Goal: Find specific page/section: Find specific page/section

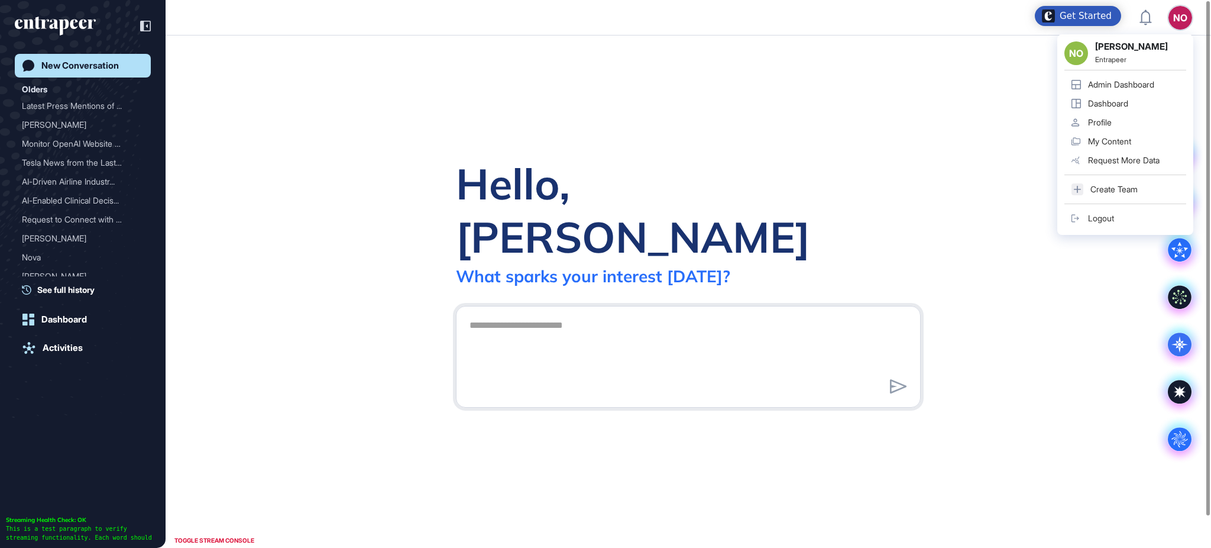
click at [1153, 83] on div "Admin Dashboard" at bounding box center [1121, 84] width 66 height 9
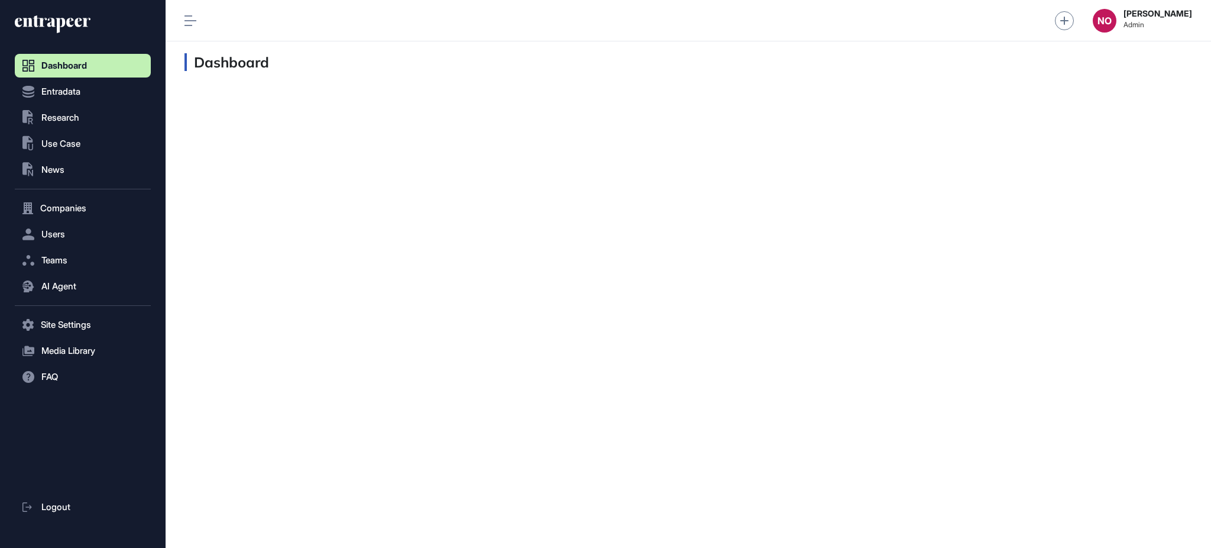
scroll to position [1, 1]
click at [49, 217] on button "Companies" at bounding box center [83, 208] width 136 height 24
click at [78, 234] on span "Company List" at bounding box center [63, 232] width 51 height 9
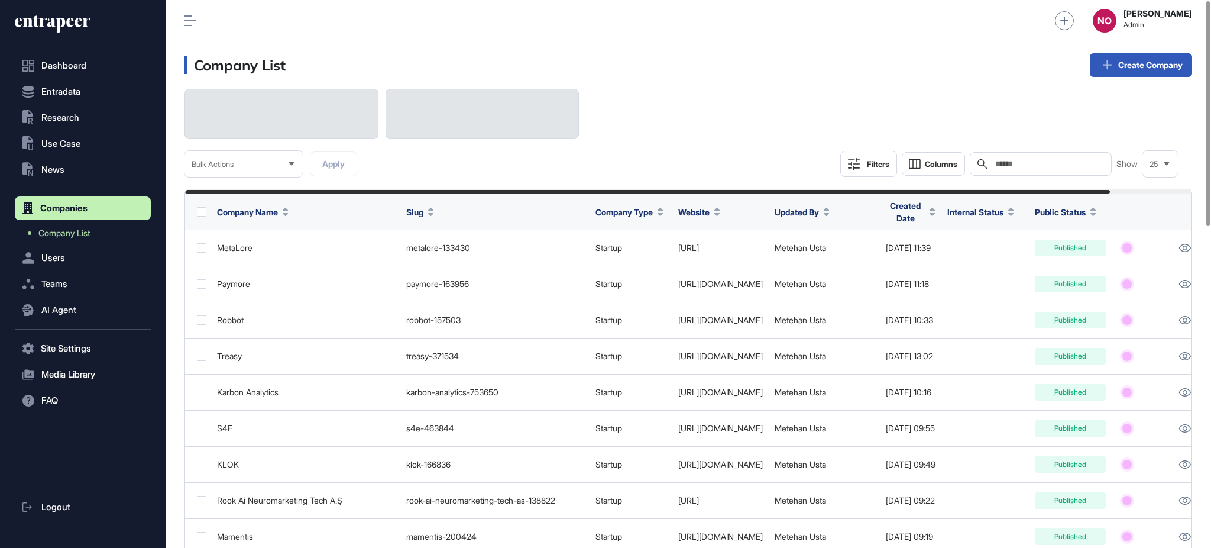
click at [1082, 163] on input "text" at bounding box center [1049, 163] width 110 height 9
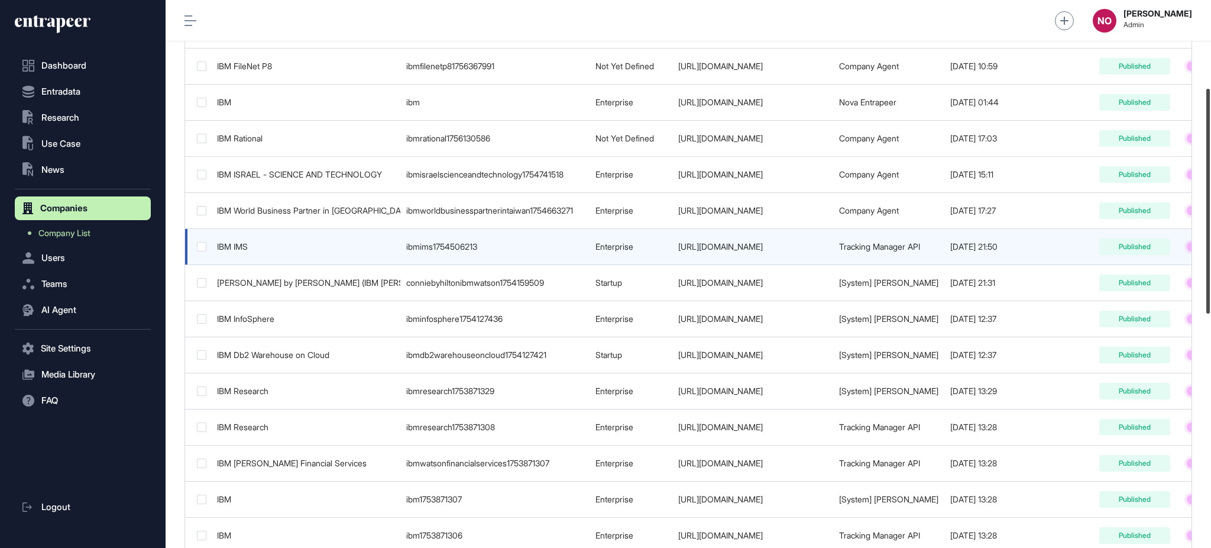
scroll to position [213, 0]
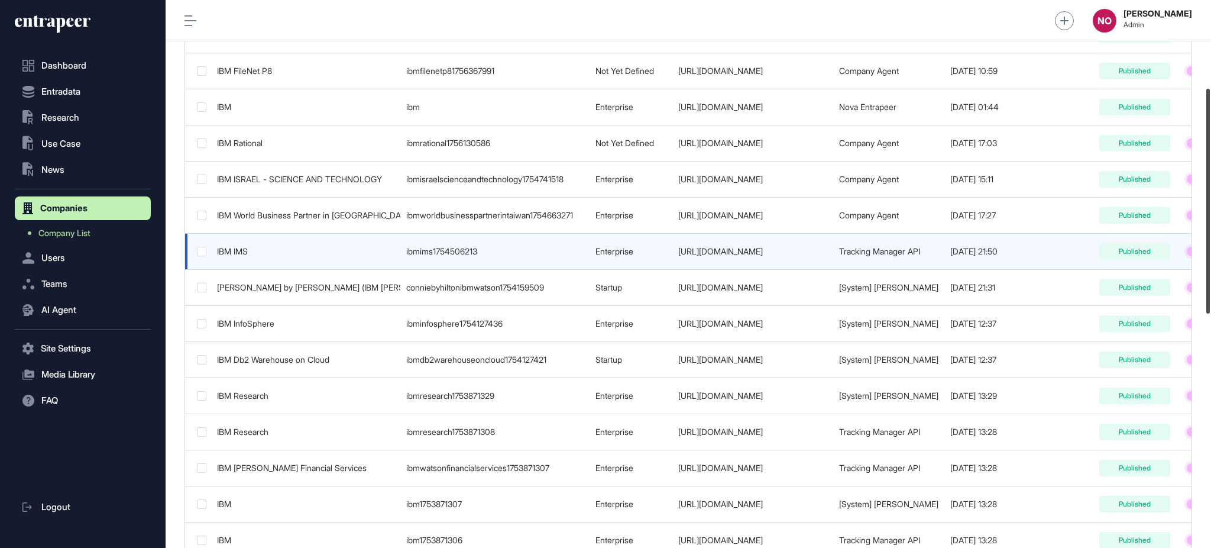
drag, startPoint x: 1210, startPoint y: 196, endPoint x: 1162, endPoint y: 254, distance: 75.7
click at [1162, 254] on div "Admin Dashboard Dashboard Profile My Content Request More Data NO Naciye Ozcan …" at bounding box center [689, 274] width 1046 height 548
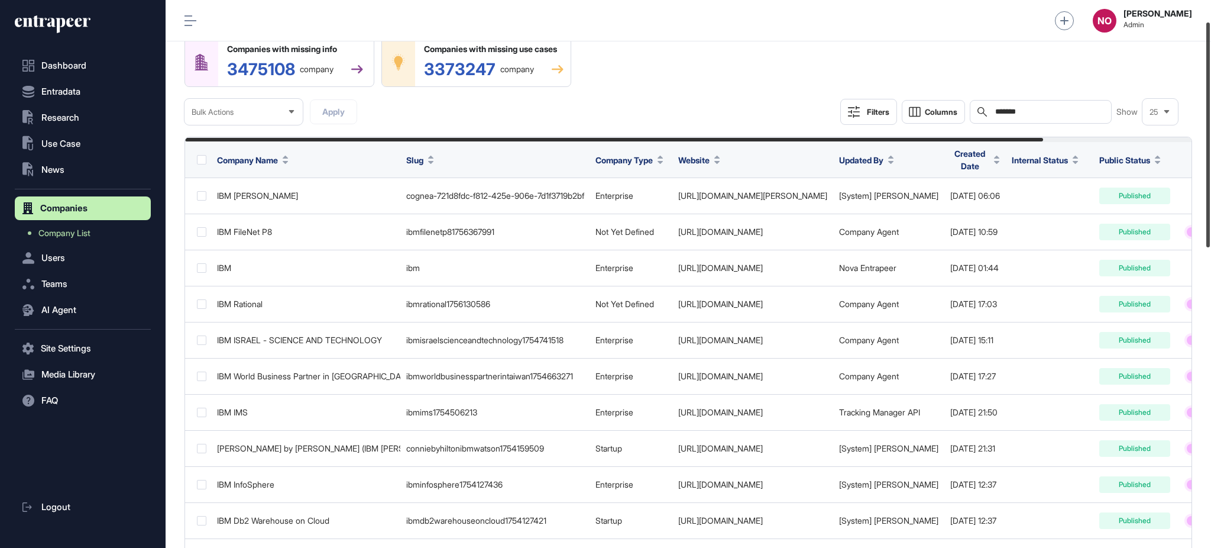
scroll to position [0, 0]
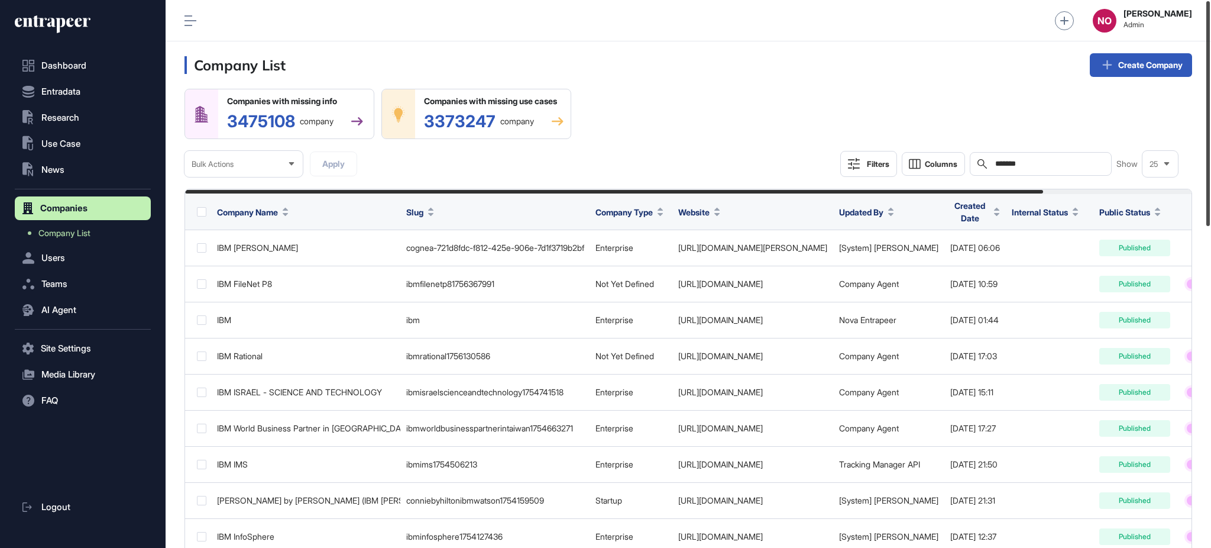
drag, startPoint x: 1210, startPoint y: 270, endPoint x: 1210, endPoint y: 159, distance: 111.2
click at [1210, 159] on div at bounding box center [1209, 113] width 4 height 225
click at [873, 107] on div "Companies with missing info 3475108 company Companies with missing use cases 33…" at bounding box center [689, 133] width 1008 height 88
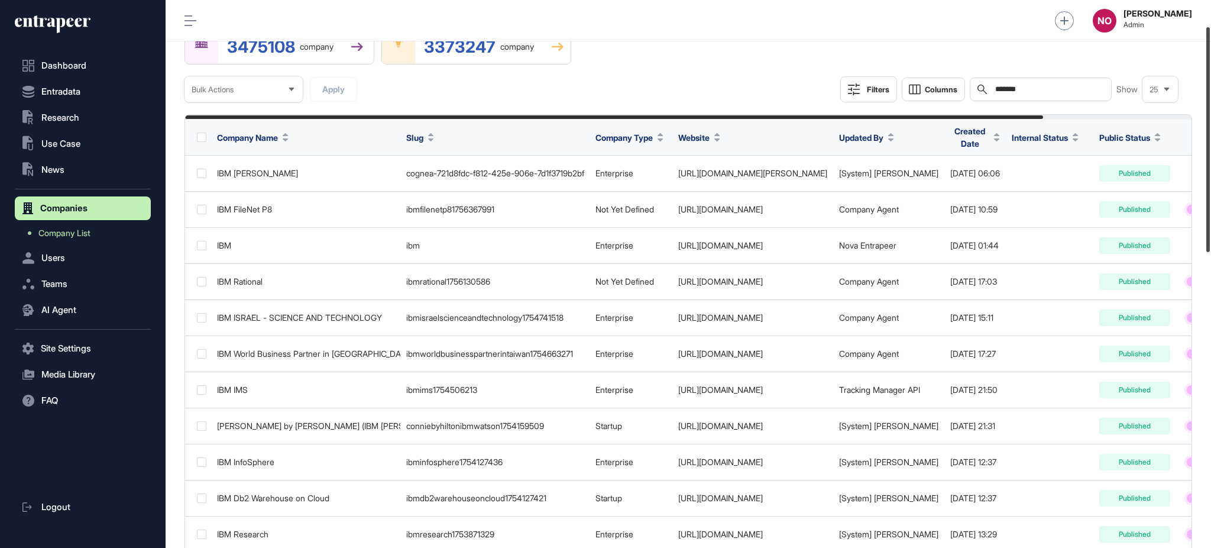
scroll to position [85, 0]
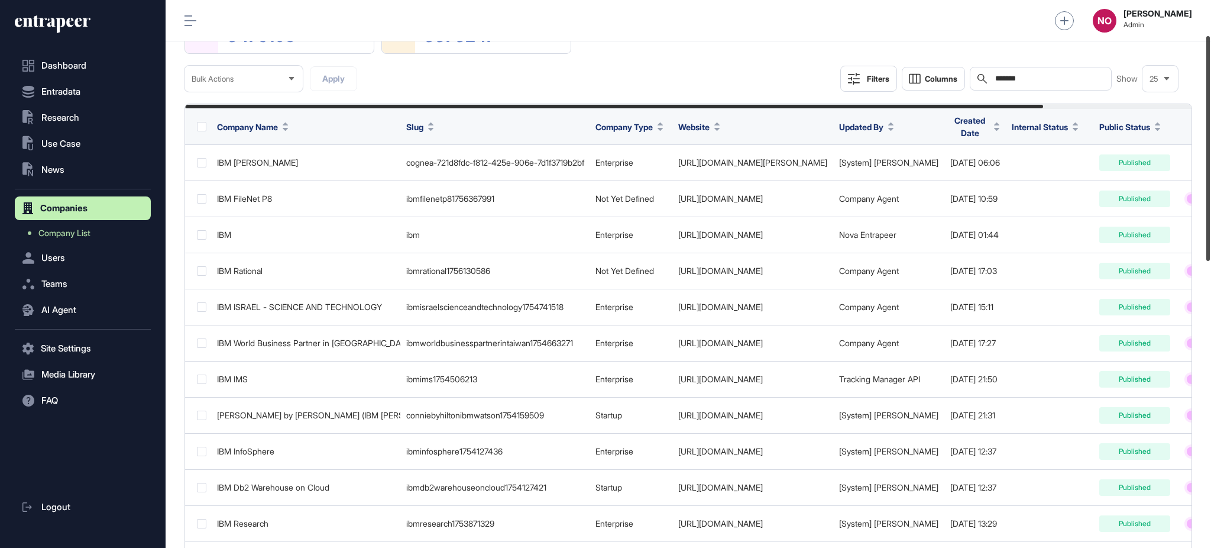
drag, startPoint x: 1210, startPoint y: 110, endPoint x: 1210, endPoint y: 144, distance: 34.3
click at [1210, 144] on div at bounding box center [1209, 148] width 4 height 225
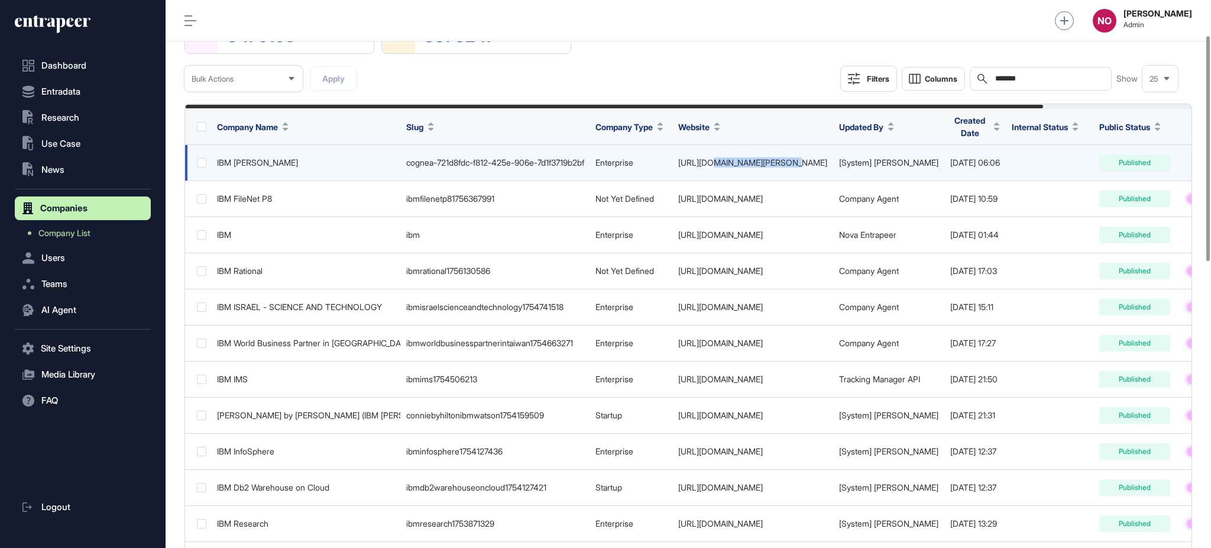
drag, startPoint x: 822, startPoint y: 159, endPoint x: 708, endPoint y: 165, distance: 114.4
click at [708, 165] on td "http://www.ibm.com/watson/" at bounding box center [753, 163] width 161 height 36
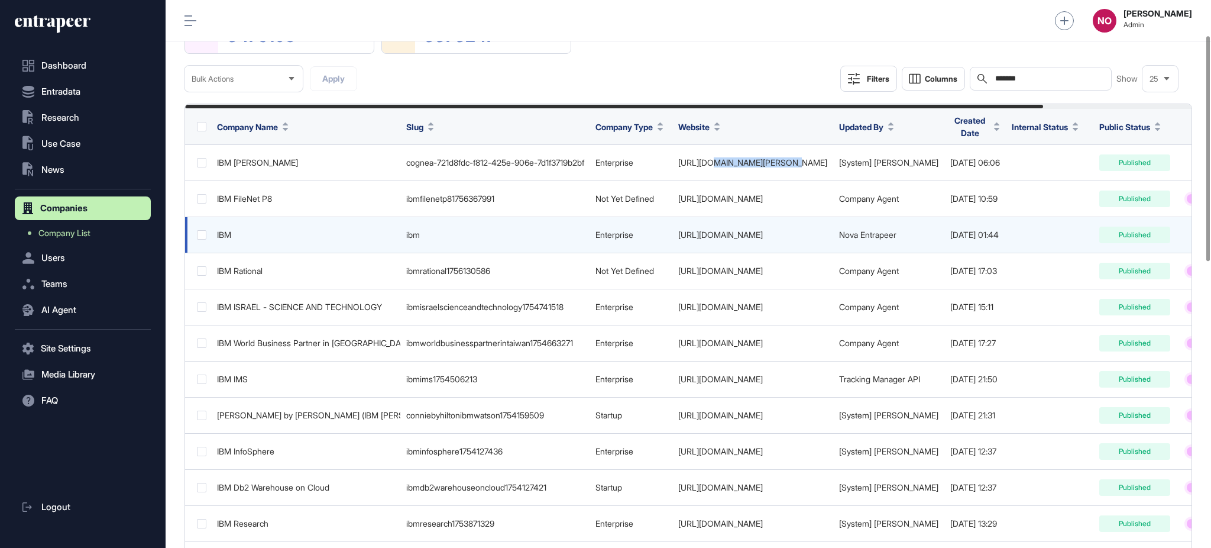
drag, startPoint x: 778, startPoint y: 234, endPoint x: 686, endPoint y: 234, distance: 91.7
click at [686, 234] on td "http://www.ibm.com/" at bounding box center [753, 235] width 161 height 36
click at [251, 228] on td "IBM" at bounding box center [305, 235] width 189 height 36
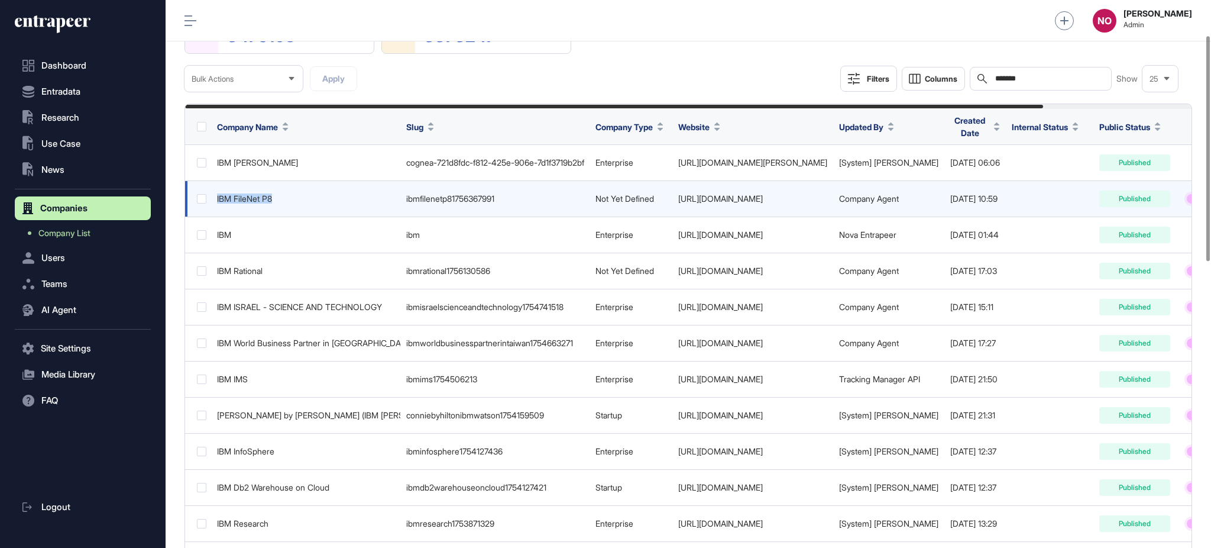
drag, startPoint x: 214, startPoint y: 198, endPoint x: 287, endPoint y: 206, distance: 73.8
click at [287, 206] on td "IBM FileNet P8" at bounding box center [305, 199] width 189 height 36
click at [291, 205] on td "IBM FileNet P8" at bounding box center [305, 199] width 189 height 36
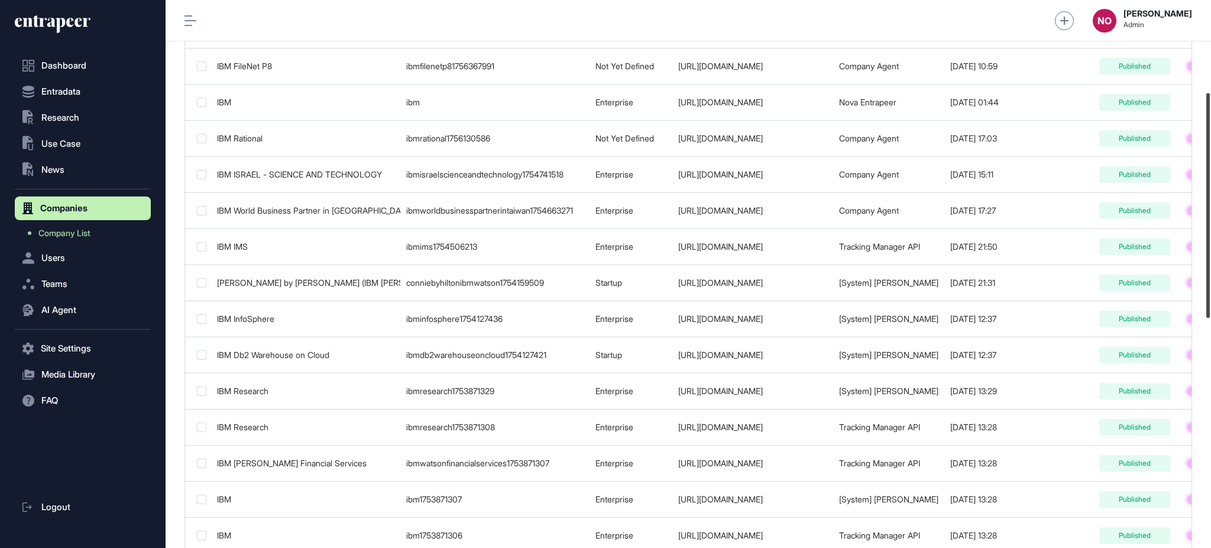
scroll to position [207, 0]
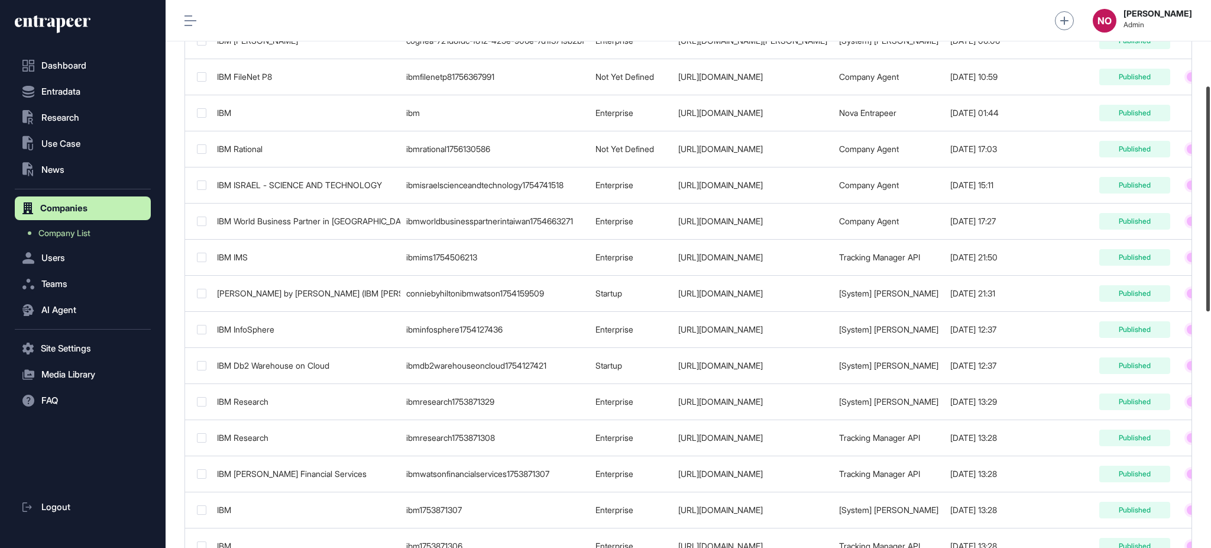
drag, startPoint x: 1210, startPoint y: 171, endPoint x: 1210, endPoint y: 190, distance: 19.5
click at [1210, 190] on div at bounding box center [1209, 198] width 4 height 225
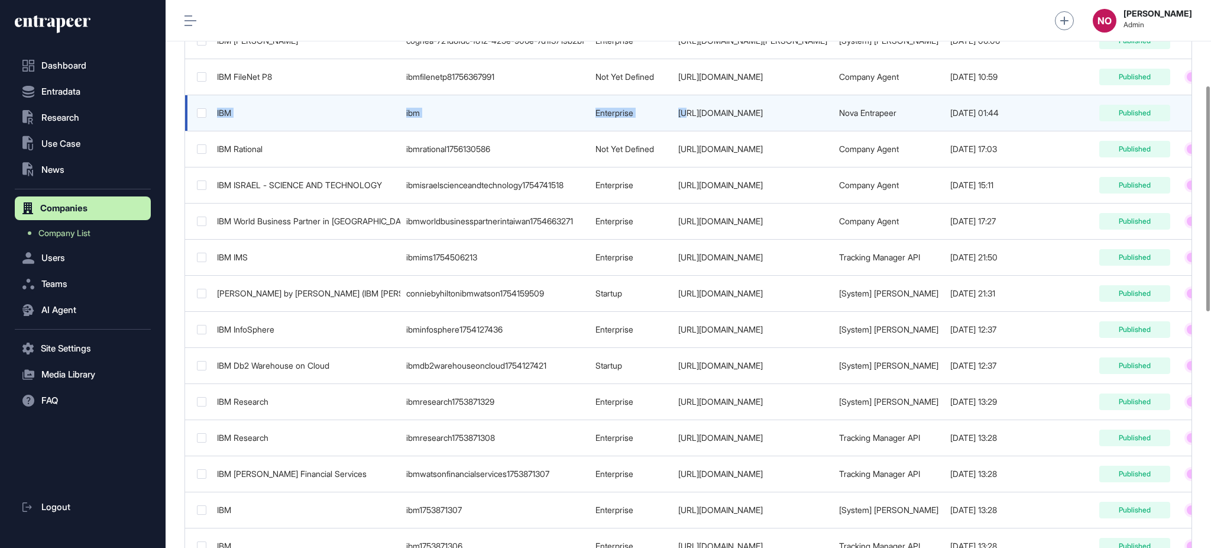
drag, startPoint x: 214, startPoint y: 119, endPoint x: 770, endPoint y: 112, distance: 556.1
click at [770, 131] on tr "IBM ibm Enterprise http://www.ibm.com/ Nova Entrapeer 2022-03-16 01:44 Published" at bounding box center [748, 149] width 1127 height 36
click at [771, 112] on td "http://www.ibm.com/" at bounding box center [753, 113] width 161 height 36
click at [357, 119] on td "IBM" at bounding box center [305, 113] width 189 height 36
click at [232, 115] on div "IBM" at bounding box center [305, 112] width 177 height 9
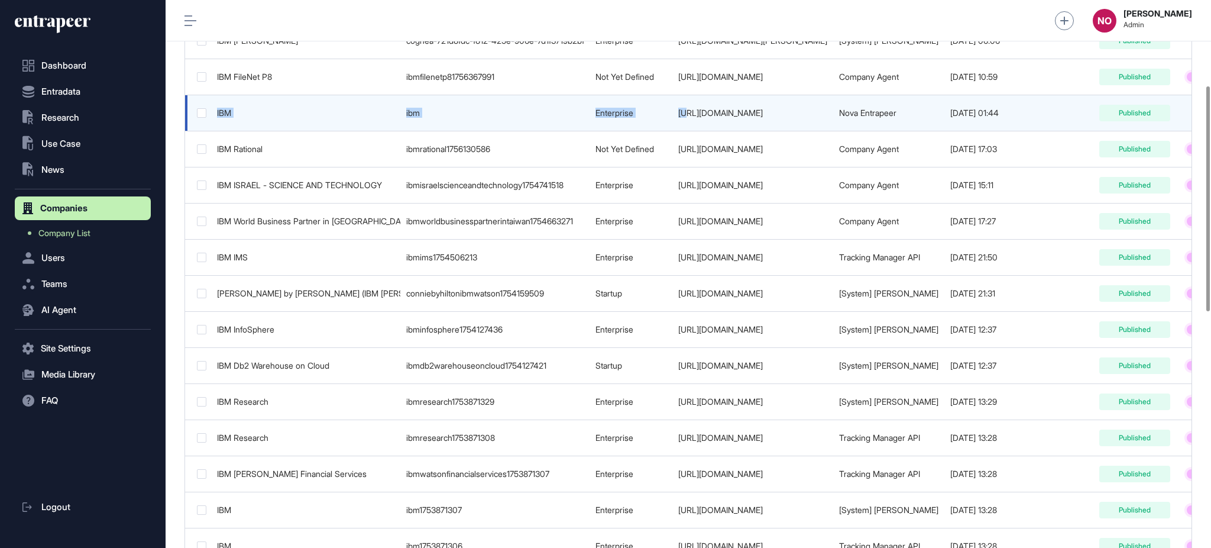
drag, startPoint x: 208, startPoint y: 114, endPoint x: 783, endPoint y: 119, distance: 575.0
click at [783, 131] on tr "IBM ibm Enterprise http://www.ibm.com/ Nova Entrapeer 2022-03-16 01:44 Published" at bounding box center [748, 149] width 1127 height 36
click at [784, 119] on td "http://www.ibm.com/" at bounding box center [753, 113] width 161 height 36
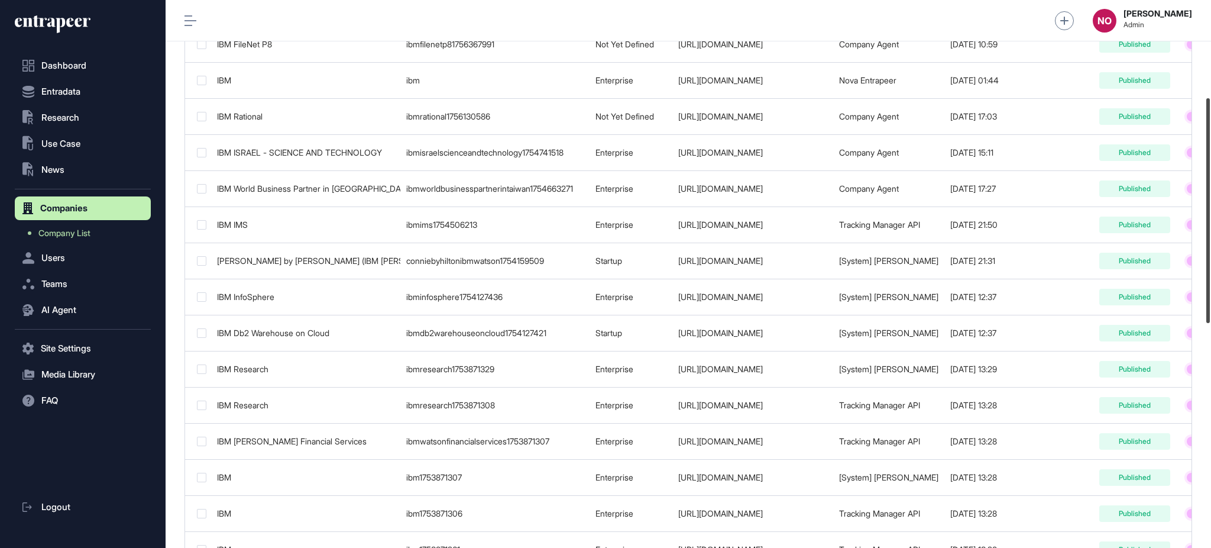
scroll to position [241, 0]
drag, startPoint x: 1210, startPoint y: 173, endPoint x: 1210, endPoint y: 187, distance: 14.2
click at [1210, 187] on div at bounding box center [1209, 213] width 4 height 225
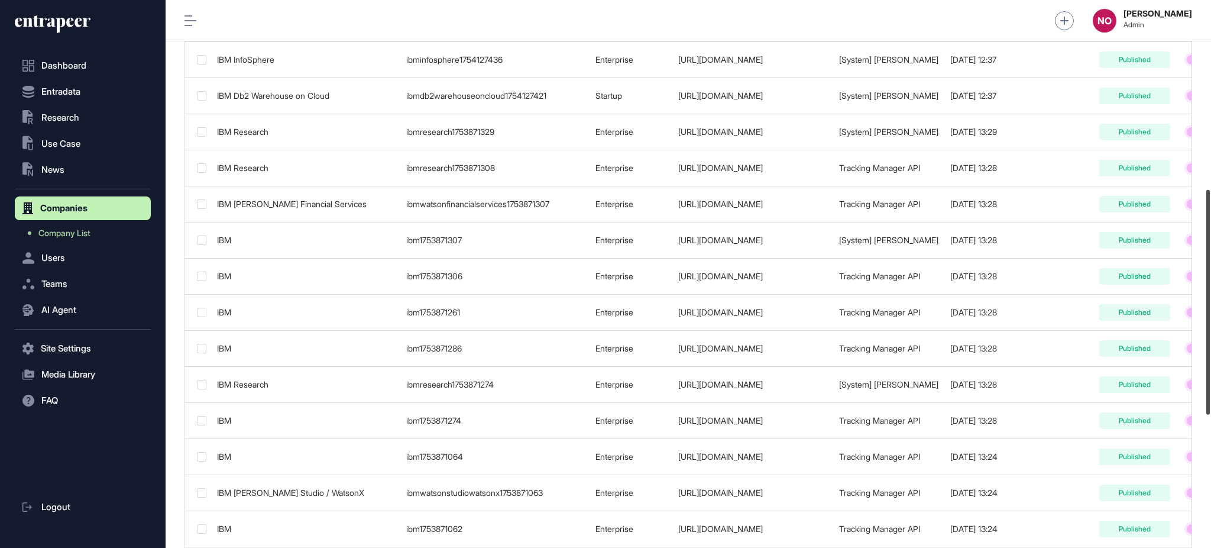
scroll to position [519, 0]
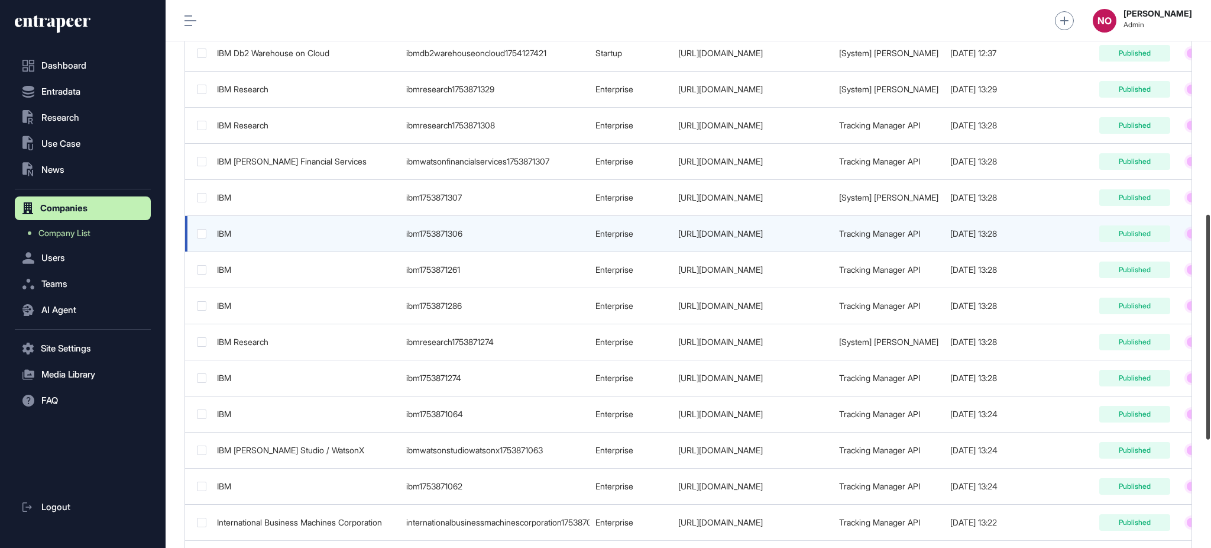
drag, startPoint x: 1210, startPoint y: 227, endPoint x: 554, endPoint y: 217, distance: 656.1
click at [1207, 341] on div at bounding box center [1209, 327] width 4 height 225
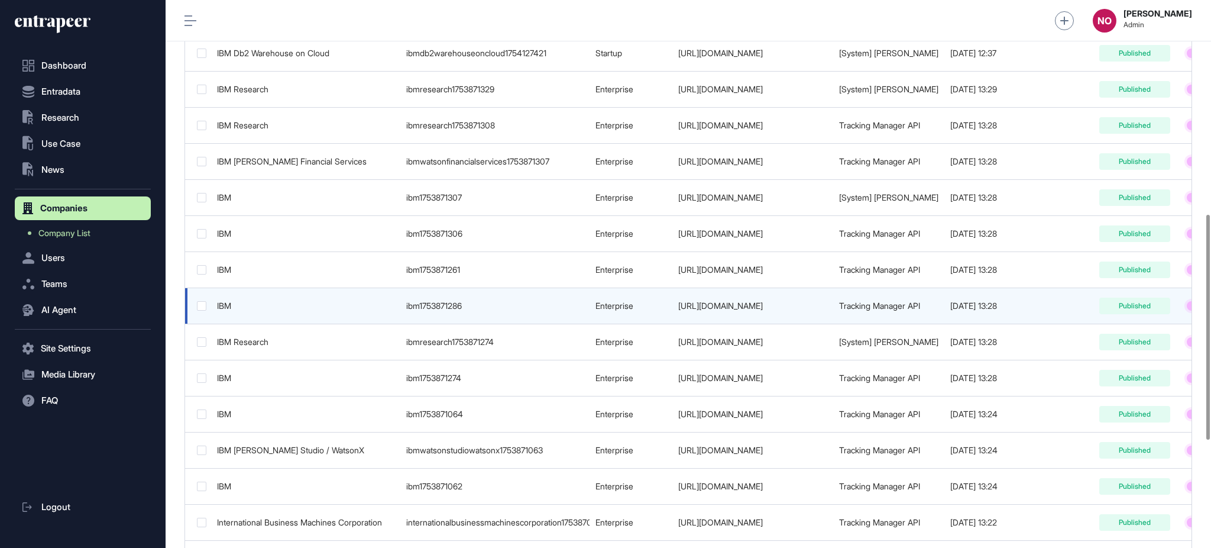
drag, startPoint x: 216, startPoint y: 192, endPoint x: 786, endPoint y: 308, distance: 581.8
click at [786, 308] on tbody "IBM Watson cognea-721d8fdc-f812-425e-906e-7d1f3719b2bf Enterprise http://www.ib…" at bounding box center [748, 162] width 1127 height 902
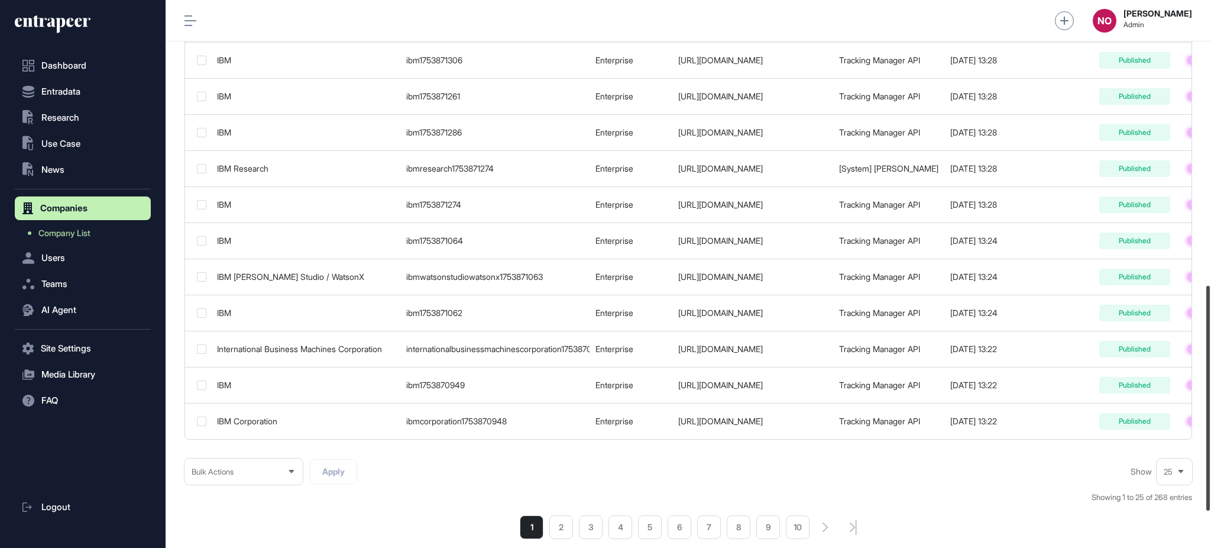
scroll to position [696, 0]
drag, startPoint x: 1210, startPoint y: 254, endPoint x: 1210, endPoint y: 327, distance: 72.8
click at [1210, 327] on div at bounding box center [1209, 398] width 4 height 225
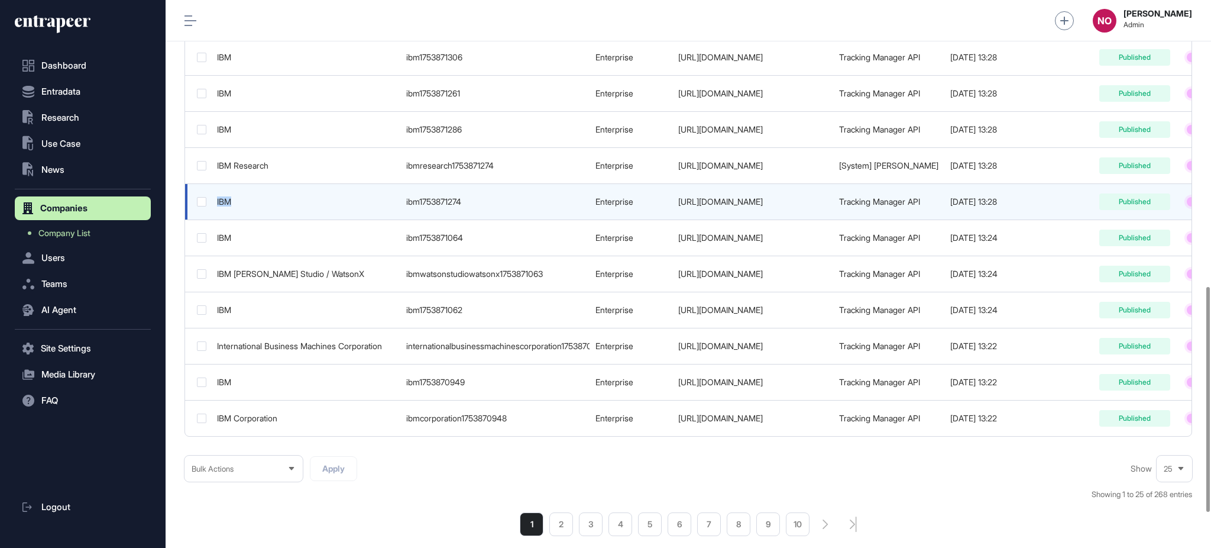
drag, startPoint x: 215, startPoint y: 202, endPoint x: 267, endPoint y: 202, distance: 52.6
click at [267, 202] on td "IBM" at bounding box center [305, 202] width 189 height 36
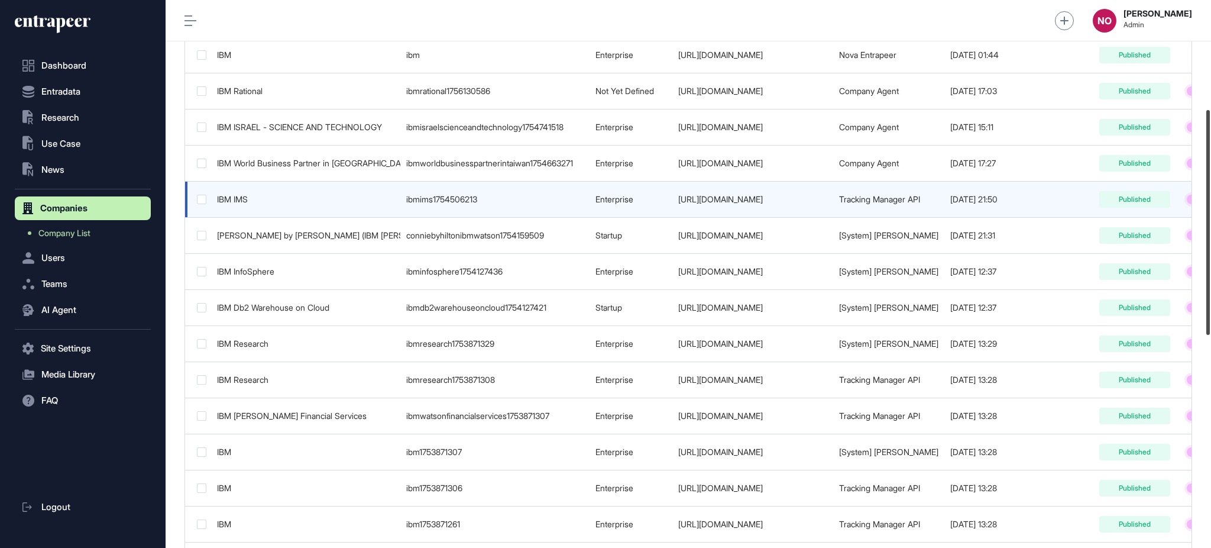
scroll to position [257, 0]
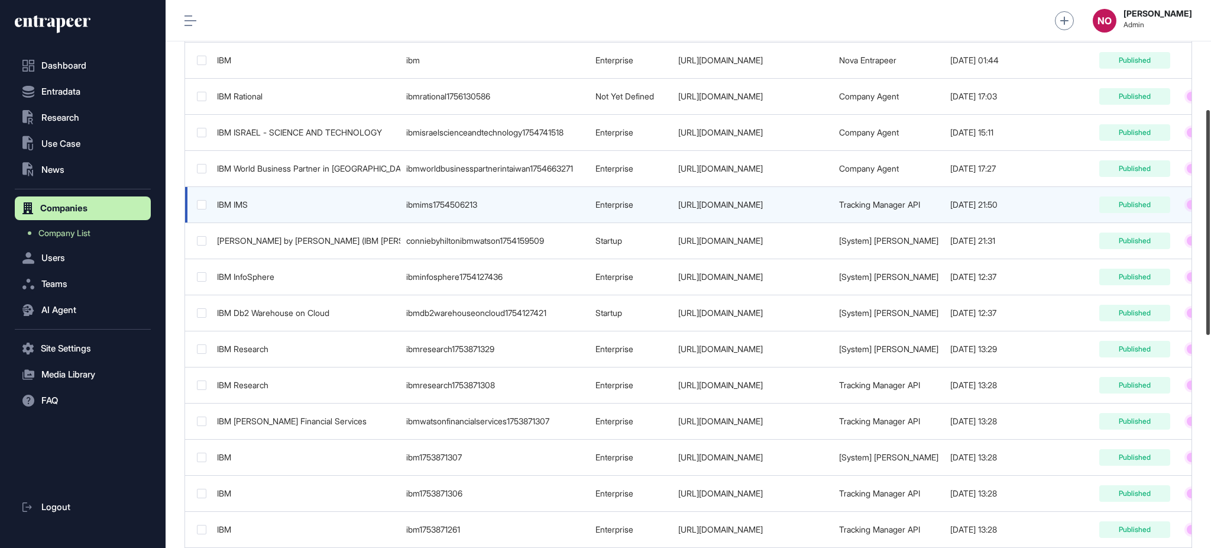
drag, startPoint x: 1210, startPoint y: 412, endPoint x: 941, endPoint y: 193, distance: 347.4
click at [1193, 232] on div "Admin Dashboard Dashboard Profile My Content Request More Data NO Naciye Ozcan …" at bounding box center [689, 274] width 1046 height 548
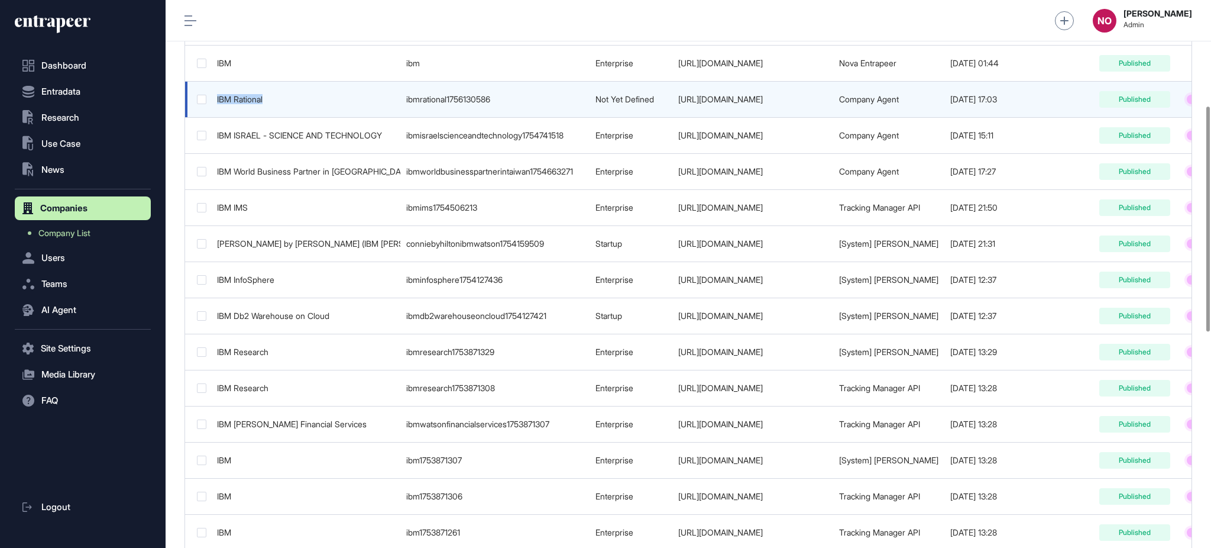
drag, startPoint x: 214, startPoint y: 94, endPoint x: 290, endPoint y: 97, distance: 75.8
click at [290, 97] on td "IBM Rational" at bounding box center [305, 100] width 189 height 36
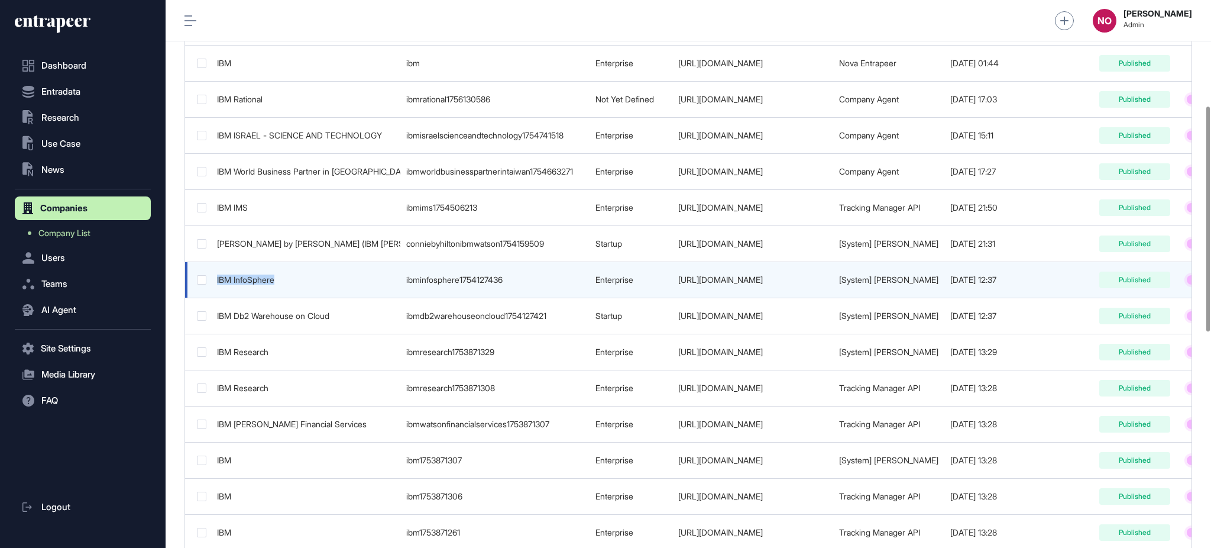
drag, startPoint x: 213, startPoint y: 282, endPoint x: 287, endPoint y: 283, distance: 74.5
click at [302, 282] on td "IBM InfoSphere" at bounding box center [305, 280] width 189 height 36
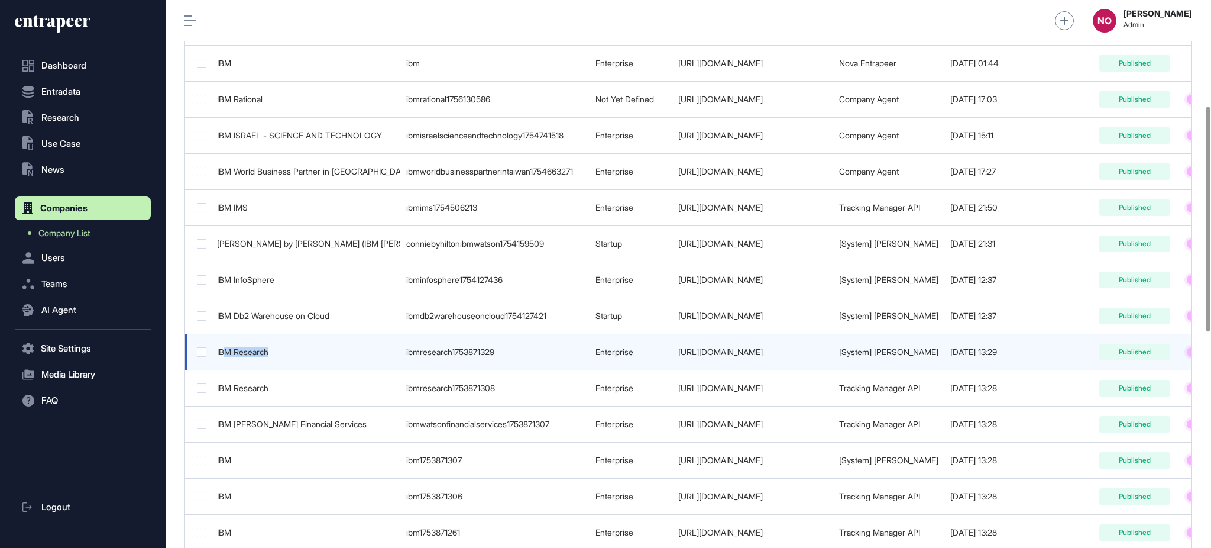
drag, startPoint x: 224, startPoint y: 357, endPoint x: 292, endPoint y: 361, distance: 68.7
click at [292, 361] on td "IBM Research" at bounding box center [305, 352] width 189 height 36
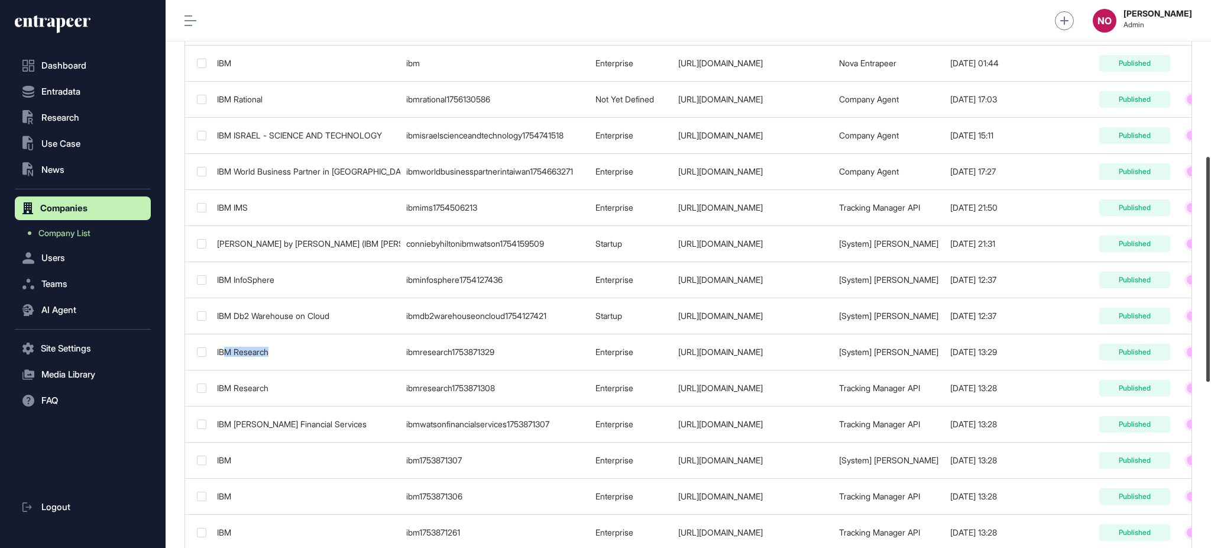
scroll to position [382, 0]
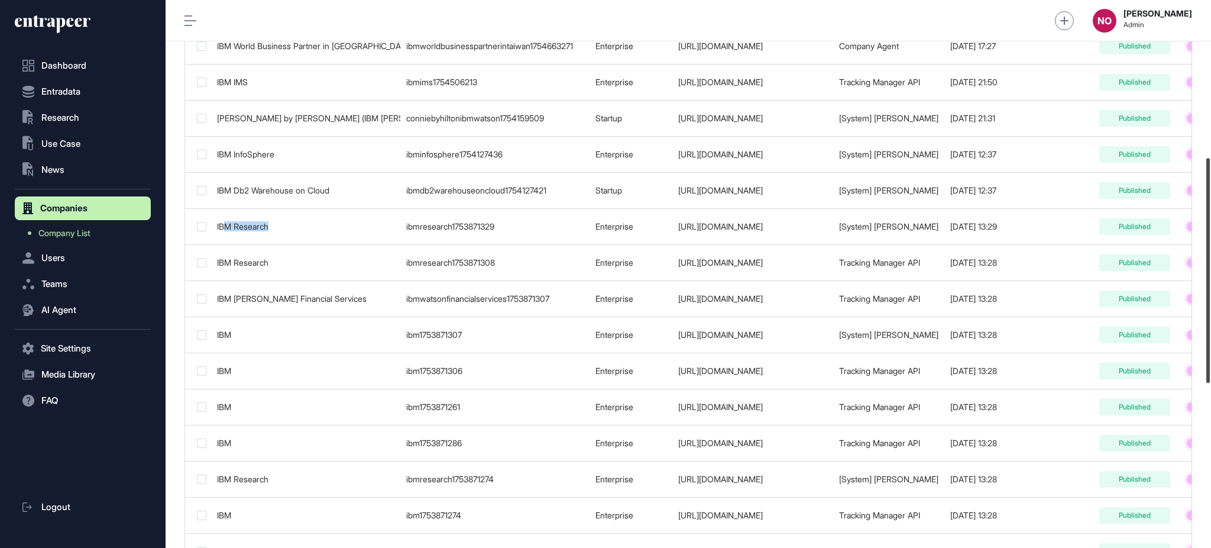
drag, startPoint x: 1210, startPoint y: 243, endPoint x: 1210, endPoint y: 293, distance: 50.9
click at [1210, 293] on div at bounding box center [1209, 270] width 4 height 225
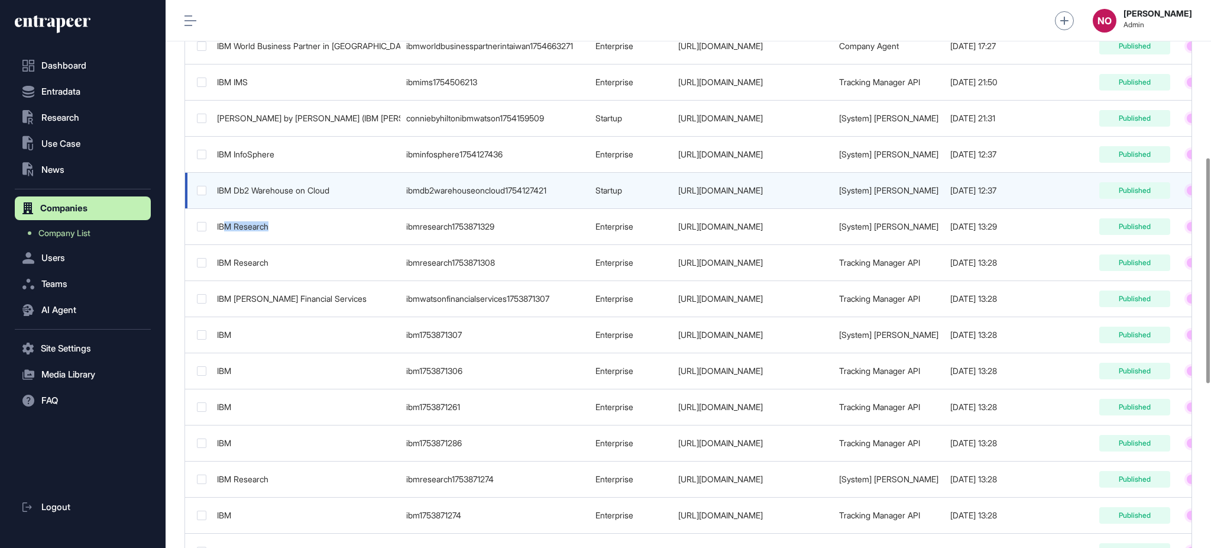
drag, startPoint x: 783, startPoint y: 155, endPoint x: 1091, endPoint y: 196, distance: 311.5
click at [693, 160] on td "https://www.ibm.com" at bounding box center [753, 155] width 161 height 36
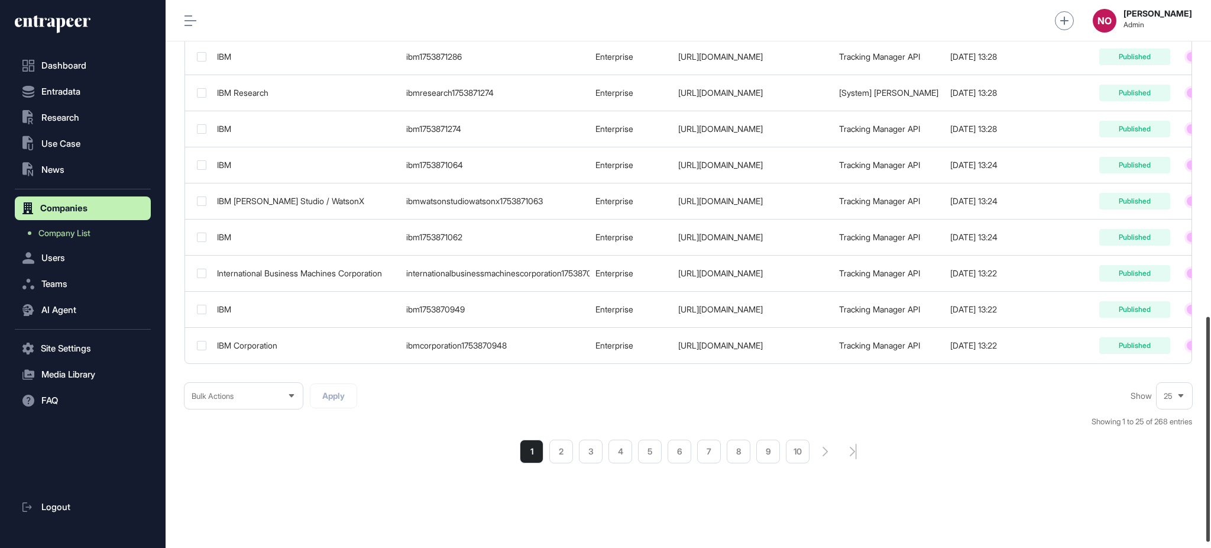
drag, startPoint x: 1210, startPoint y: 245, endPoint x: 1152, endPoint y: 371, distance: 139.2
click at [1207, 398] on div at bounding box center [1209, 428] width 4 height 225
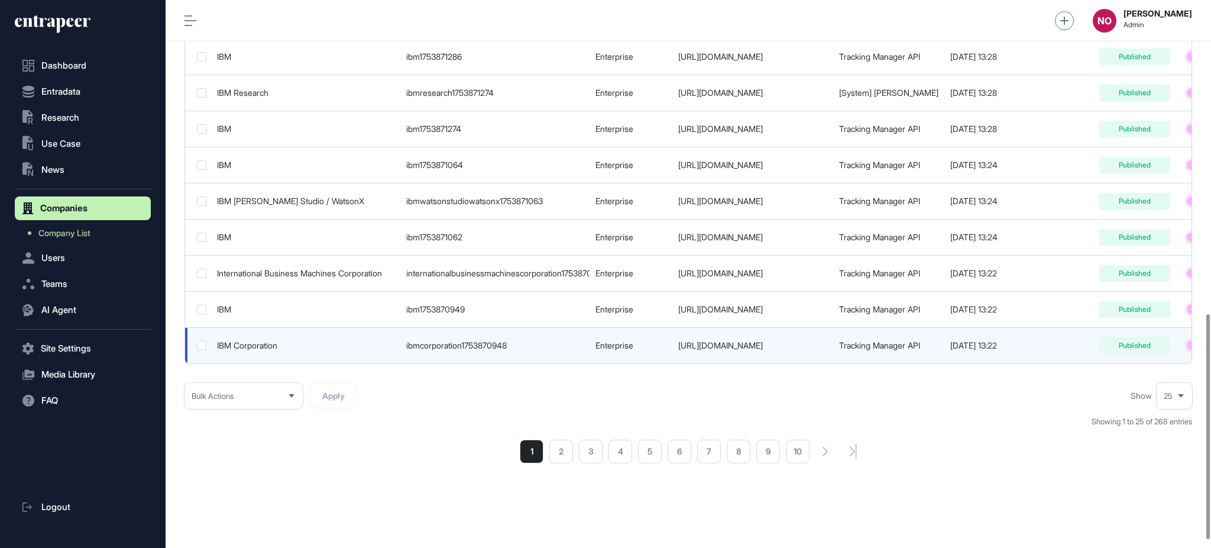
scroll to position [762, 0]
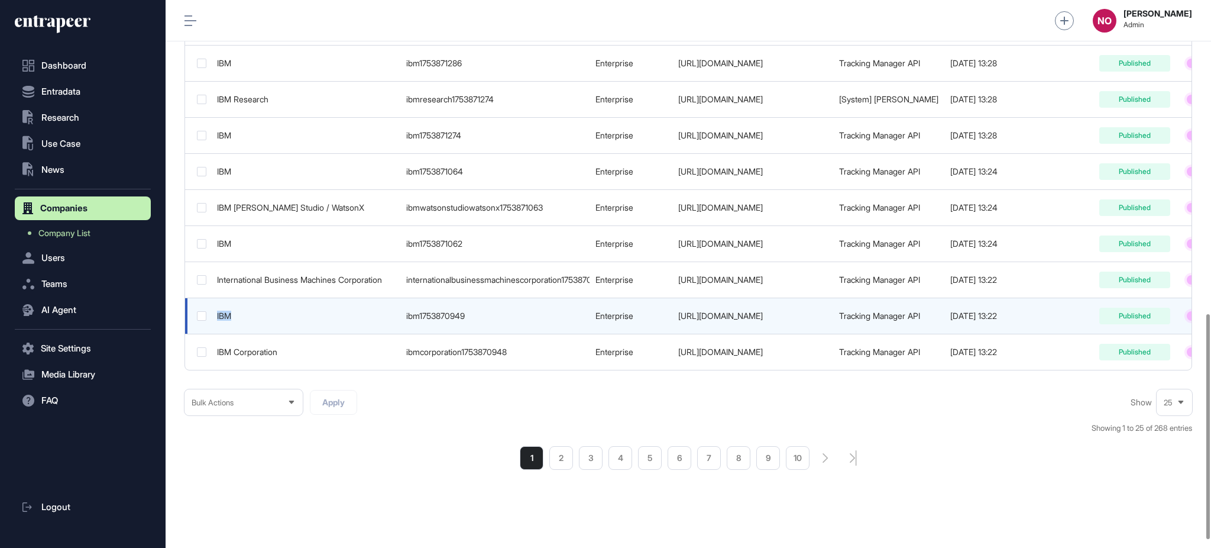
drag, startPoint x: 244, startPoint y: 317, endPoint x: 218, endPoint y: 325, distance: 27.1
click at [218, 325] on td "IBM" at bounding box center [305, 316] width 189 height 36
drag, startPoint x: 775, startPoint y: 319, endPoint x: 641, endPoint y: 332, distance: 134.9
click at [641, 334] on tr "IBM ibm1753870949 Enterprise https://www.ibm.com Tracking Manager API 2025-07-3…" at bounding box center [748, 352] width 1127 height 36
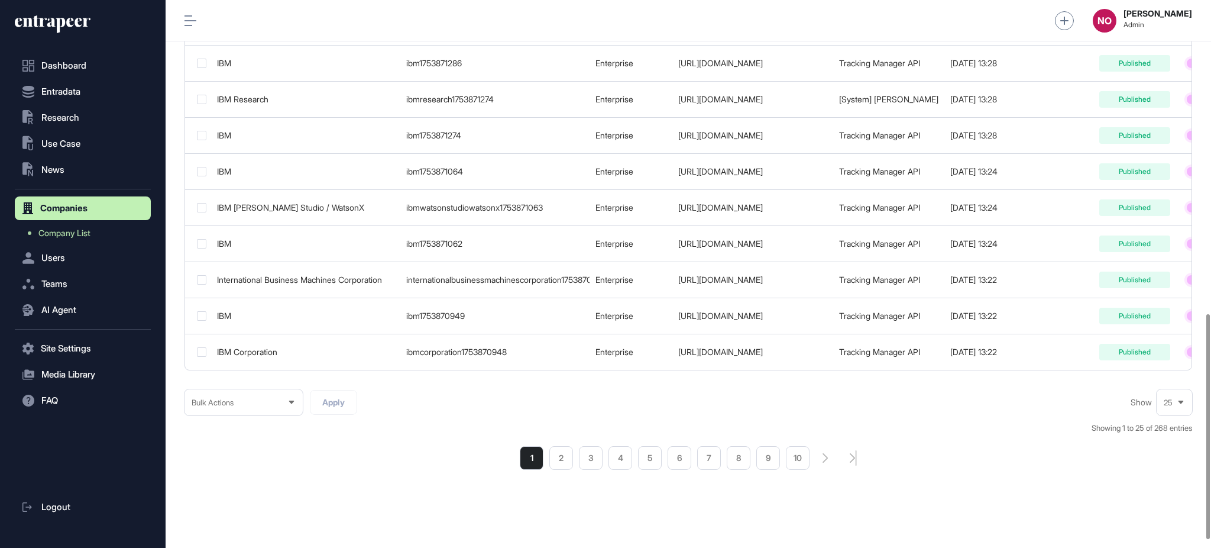
click at [302, 464] on div "1 2 3 4 5 6 7 8 9 10" at bounding box center [689, 458] width 1008 height 24
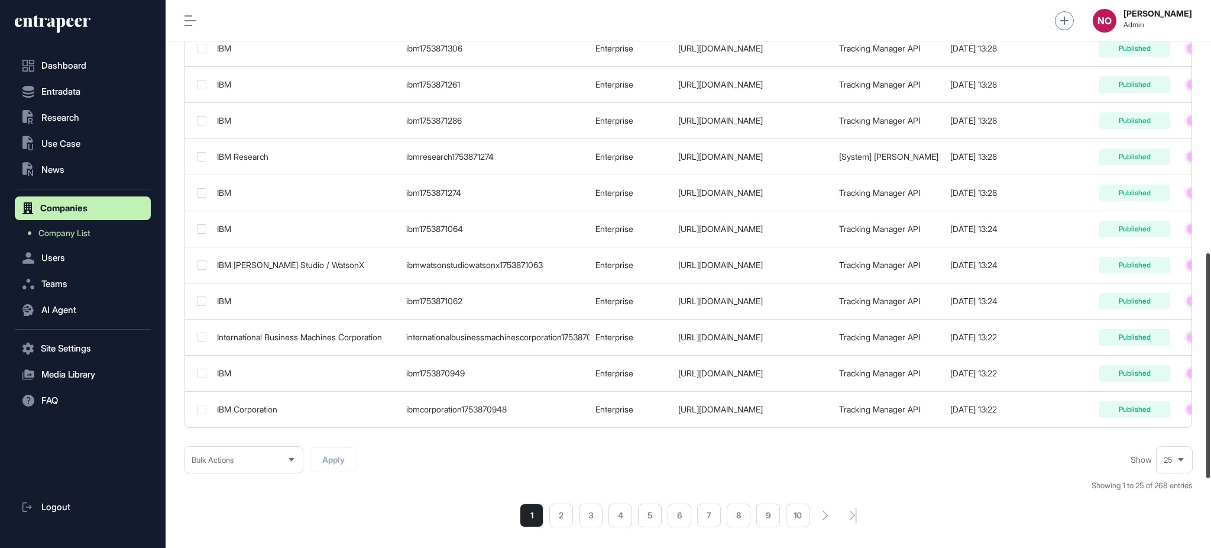
scroll to position [773, 0]
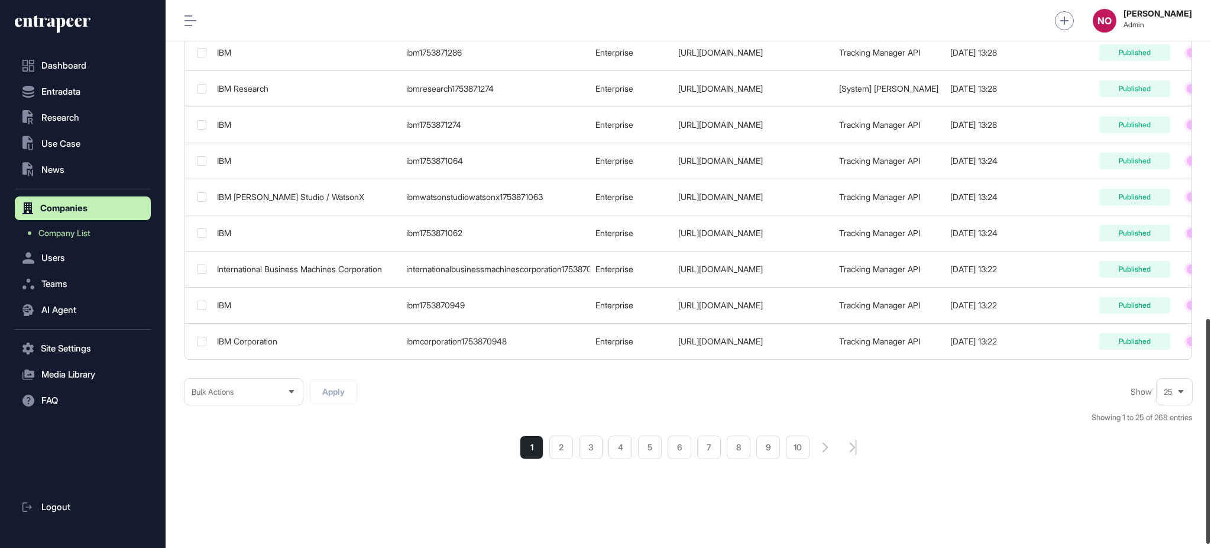
click at [1210, 450] on div at bounding box center [1209, 431] width 4 height 225
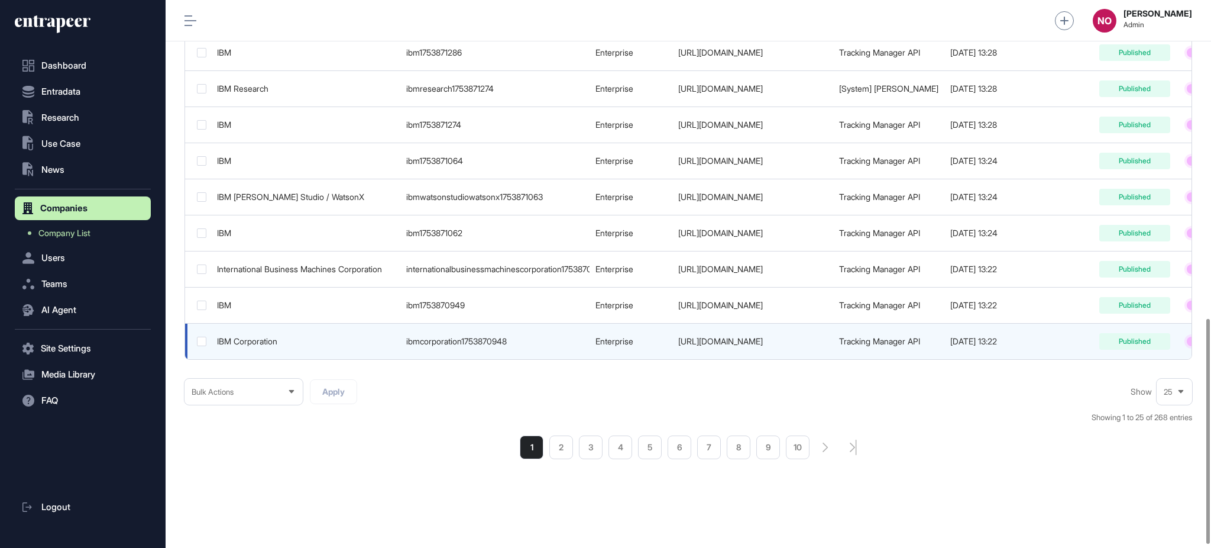
drag, startPoint x: 872, startPoint y: 114, endPoint x: 977, endPoint y: 348, distance: 256.8
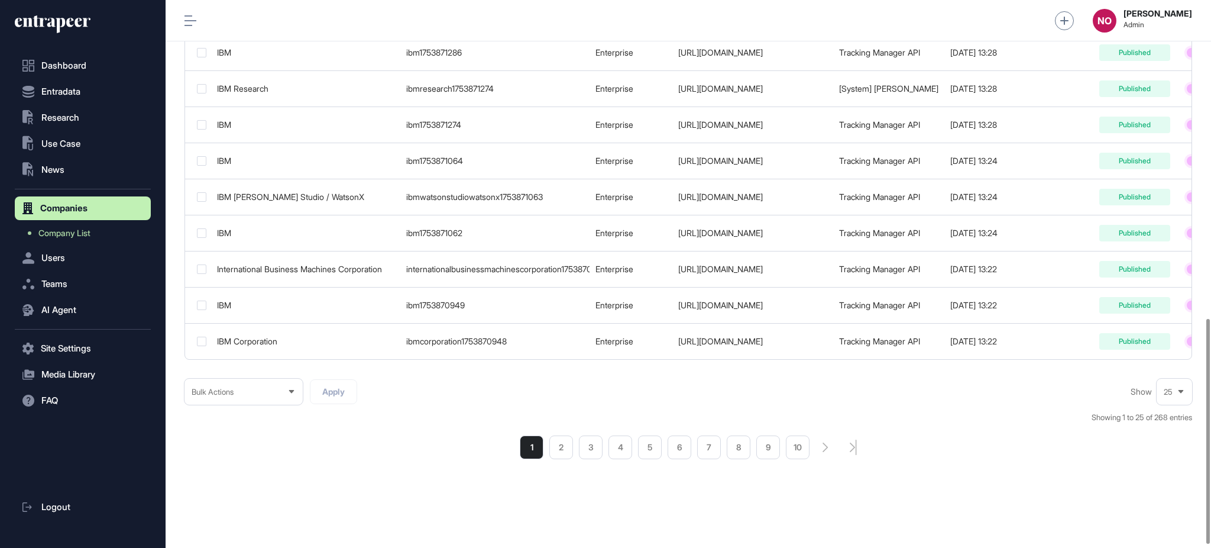
click at [959, 414] on div "Bulk Actions Apply Show 25 Showing 1 to 25 of 268 entries 1 2 3 4 5 6 7 8 9 10" at bounding box center [689, 419] width 1008 height 80
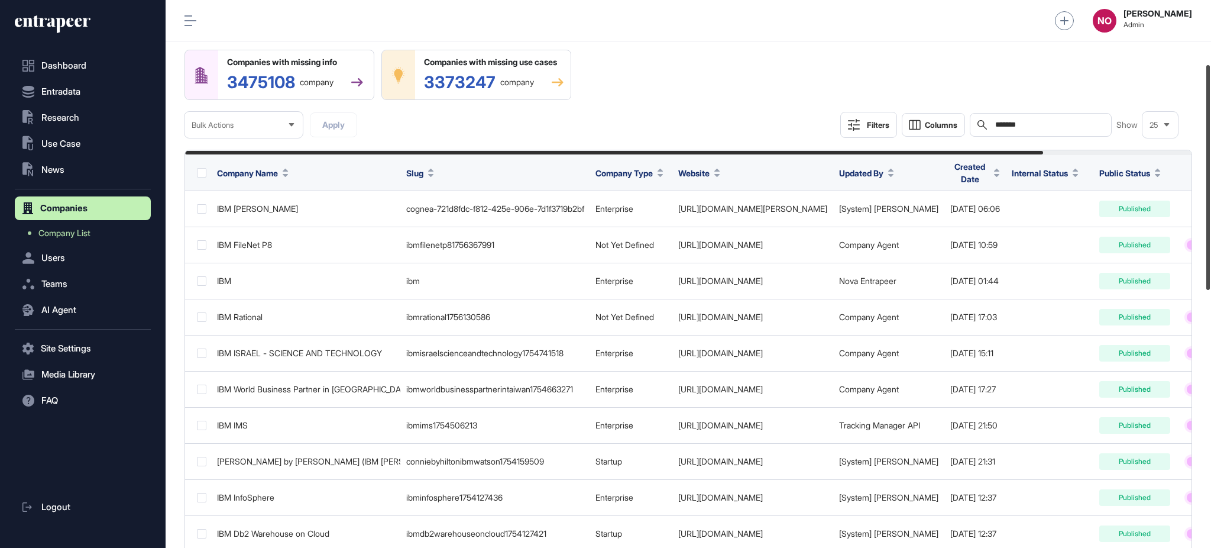
scroll to position [0, 0]
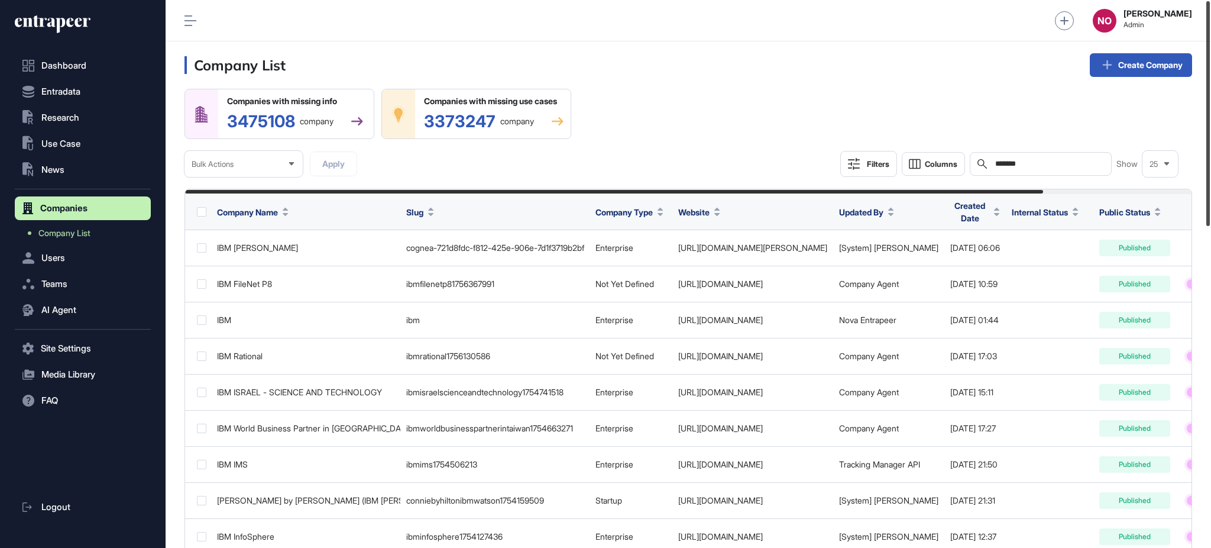
drag, startPoint x: 1210, startPoint y: 466, endPoint x: 1210, endPoint y: 77, distance: 389.2
click at [1210, 77] on div at bounding box center [1209, 113] width 4 height 225
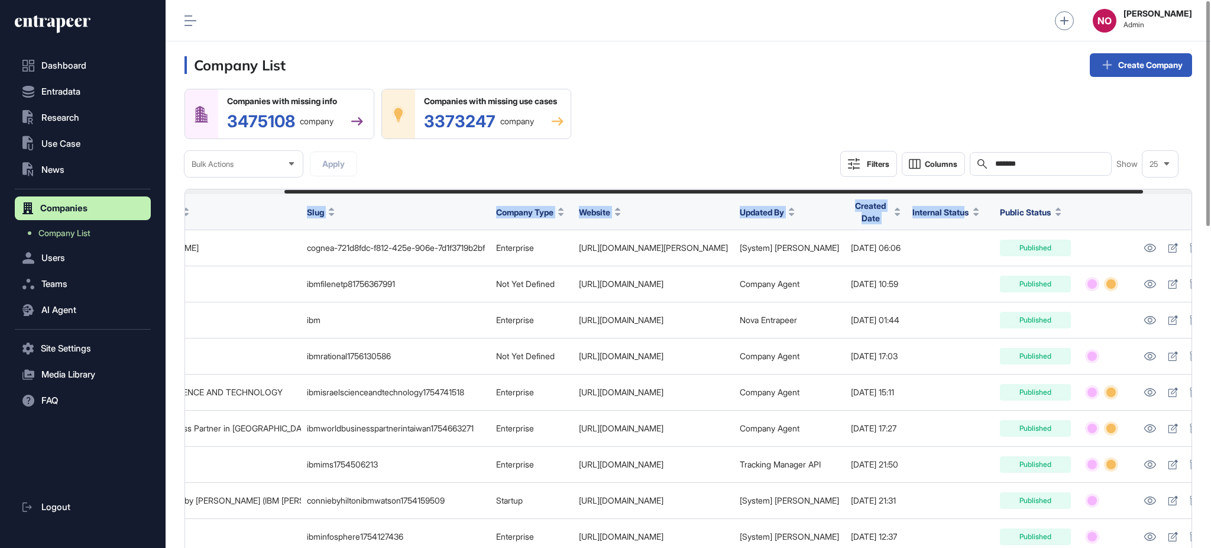
scroll to position [0, 119]
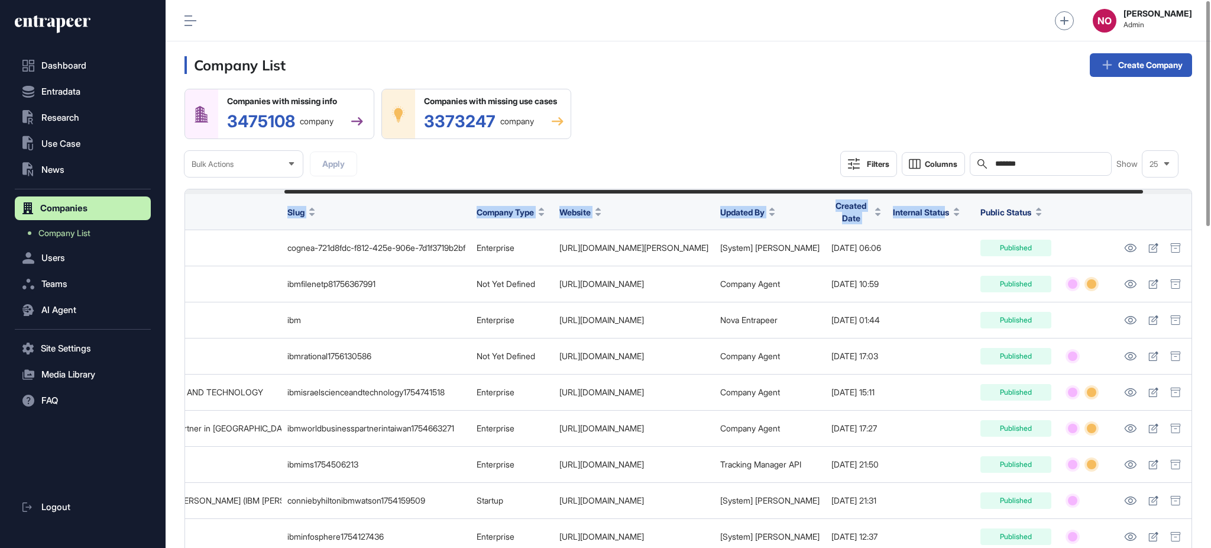
drag, startPoint x: 898, startPoint y: 192, endPoint x: 1000, endPoint y: 198, distance: 101.9
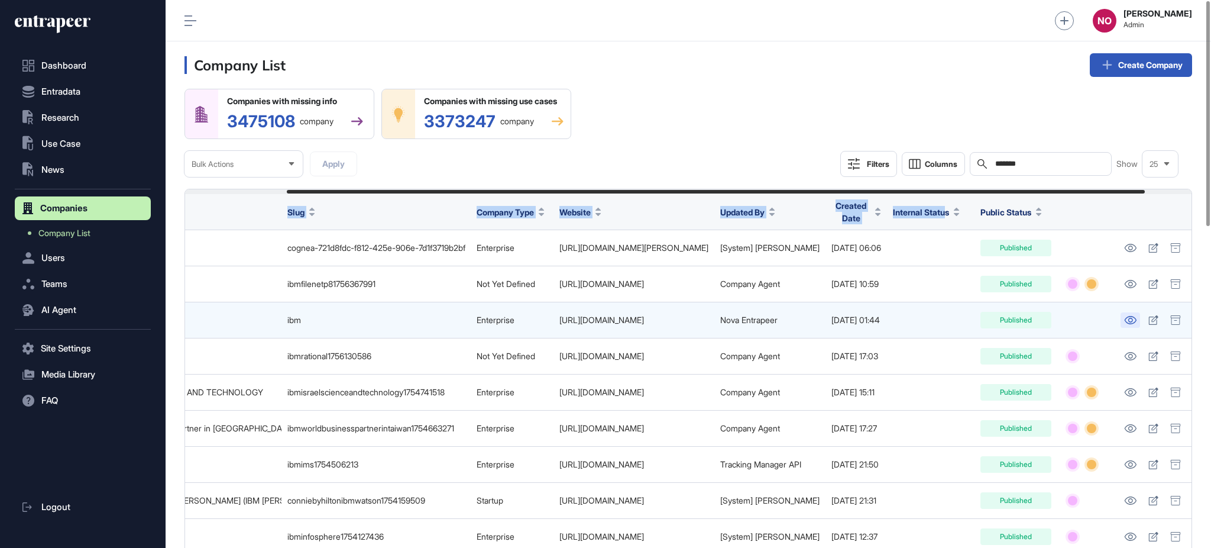
click at [1136, 322] on icon at bounding box center [1131, 320] width 12 height 8
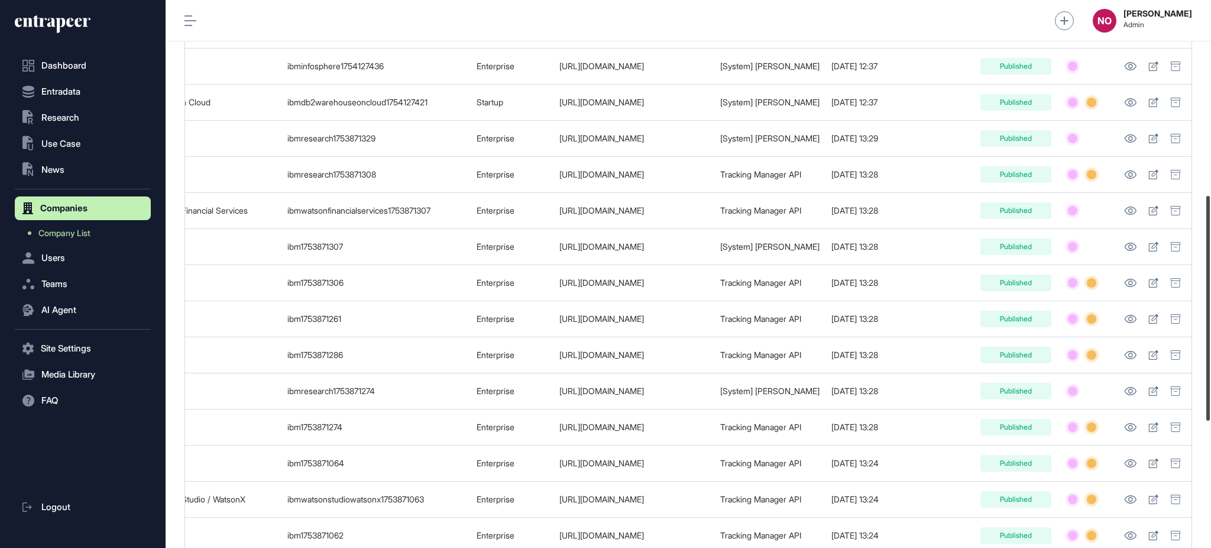
scroll to position [478, 0]
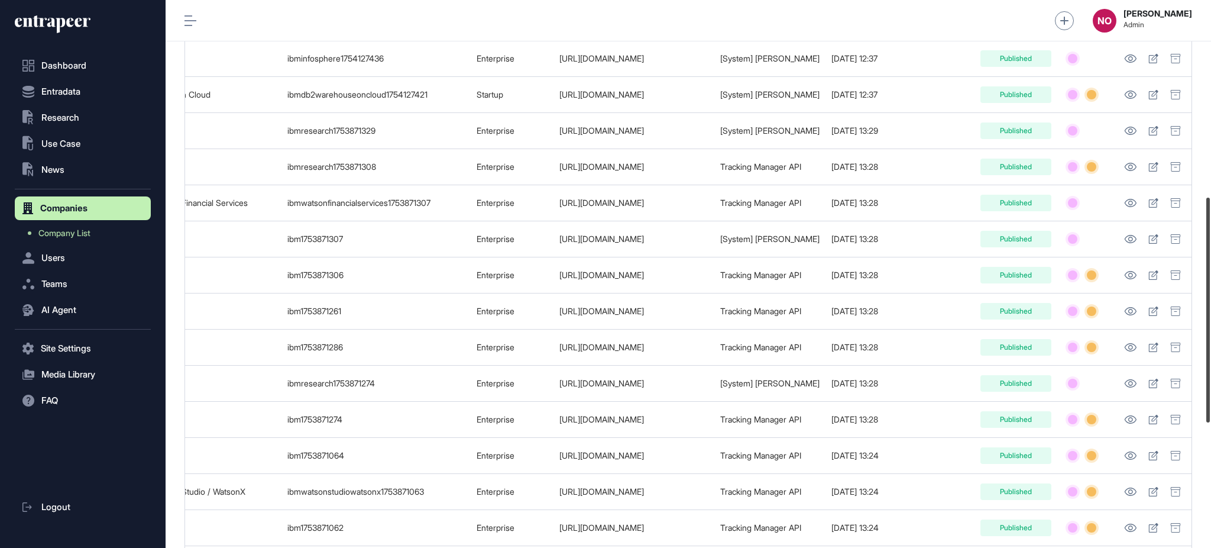
drag, startPoint x: 1210, startPoint y: 237, endPoint x: 1210, endPoint y: 379, distance: 142.6
click at [1210, 379] on div at bounding box center [1209, 310] width 4 height 225
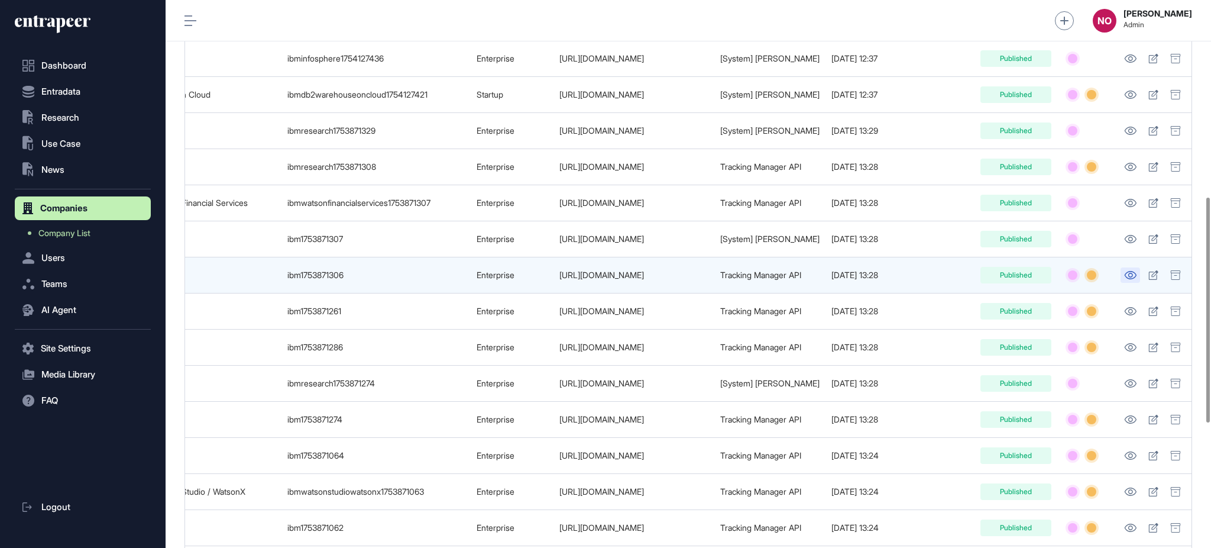
click at [1136, 277] on icon at bounding box center [1131, 275] width 12 height 8
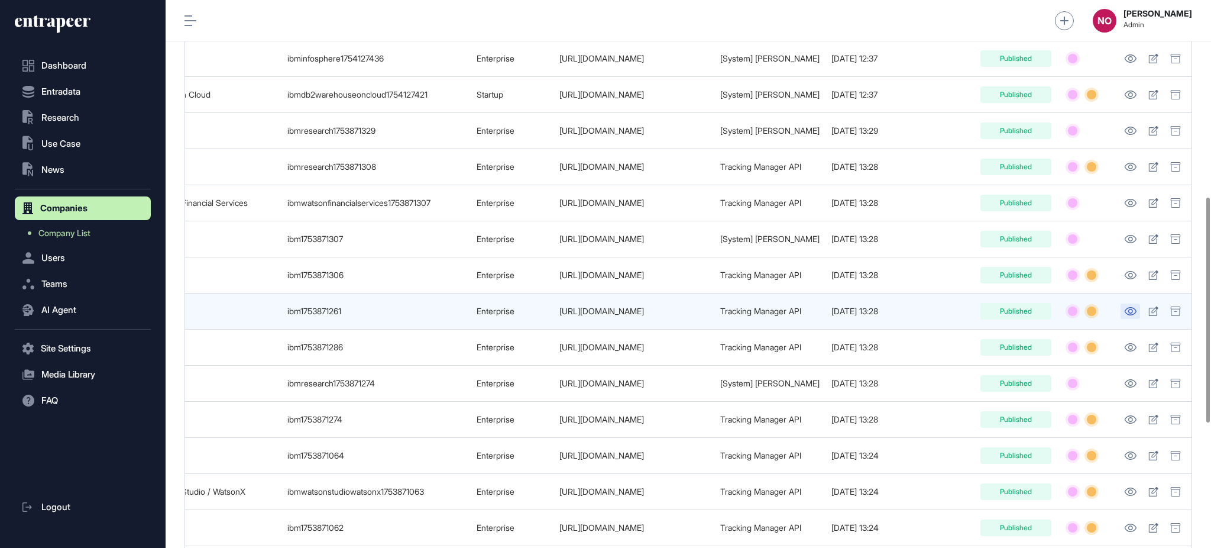
click at [1137, 309] on icon at bounding box center [1131, 311] width 12 height 8
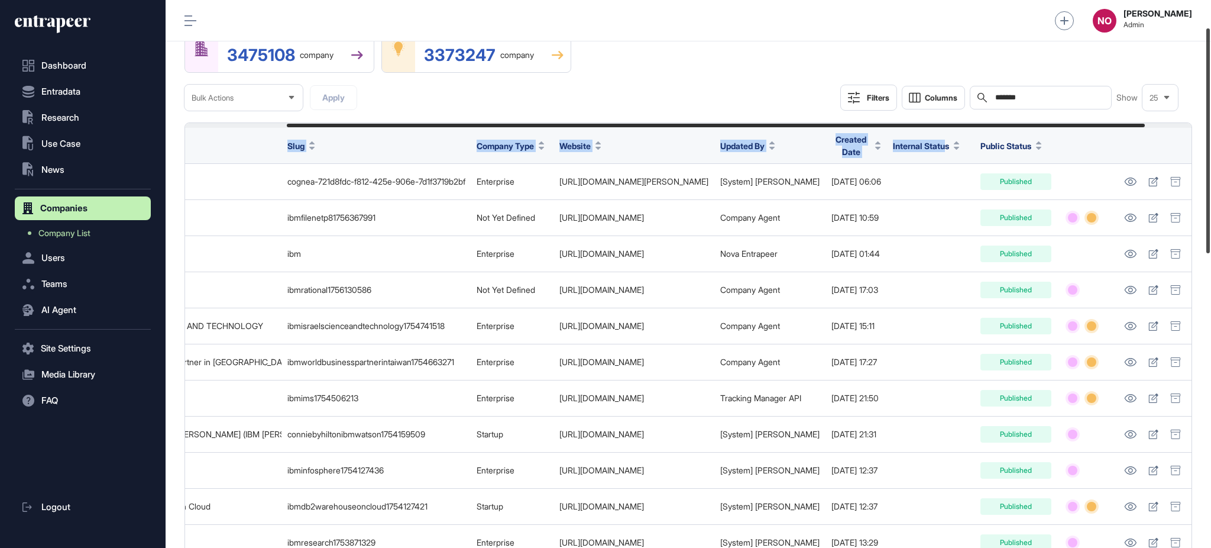
scroll to position [56, 0]
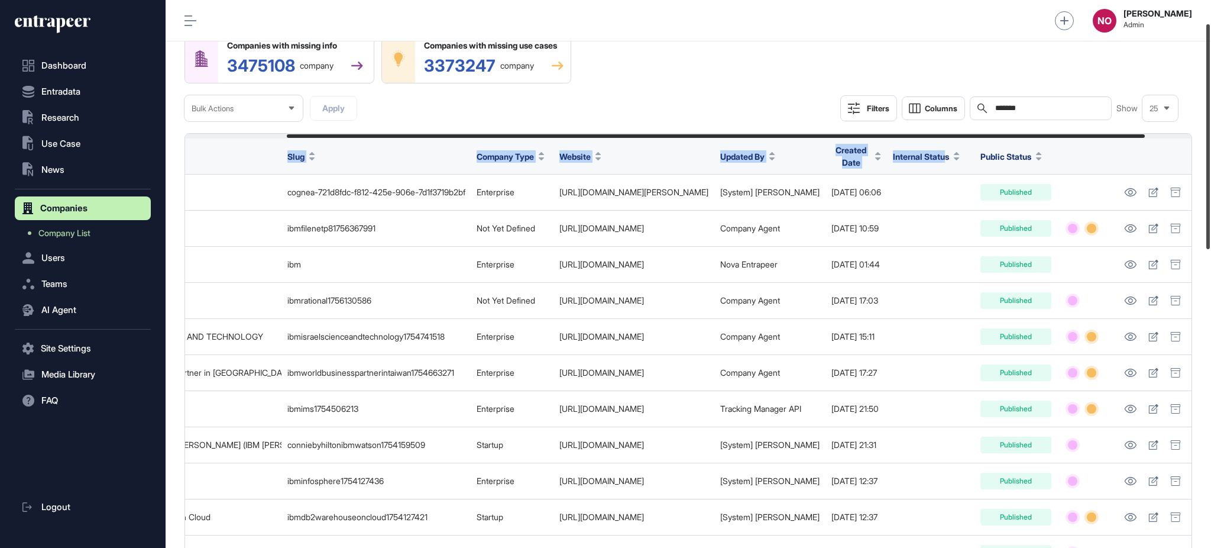
drag, startPoint x: 1210, startPoint y: 270, endPoint x: 1210, endPoint y: 97, distance: 173.3
click at [1210, 97] on div at bounding box center [1209, 136] width 4 height 225
drag, startPoint x: 1003, startPoint y: 110, endPoint x: 877, endPoint y: 101, distance: 126.3
click at [877, 101] on div "Filters Columns Search ******* Show 25" at bounding box center [1010, 108] width 338 height 26
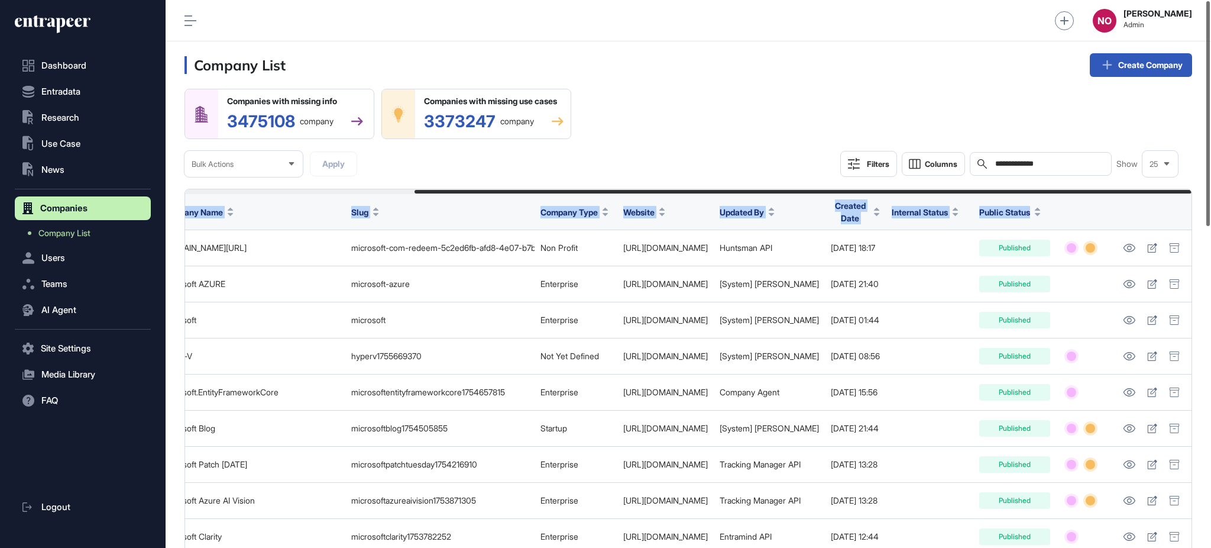
scroll to position [0, 297]
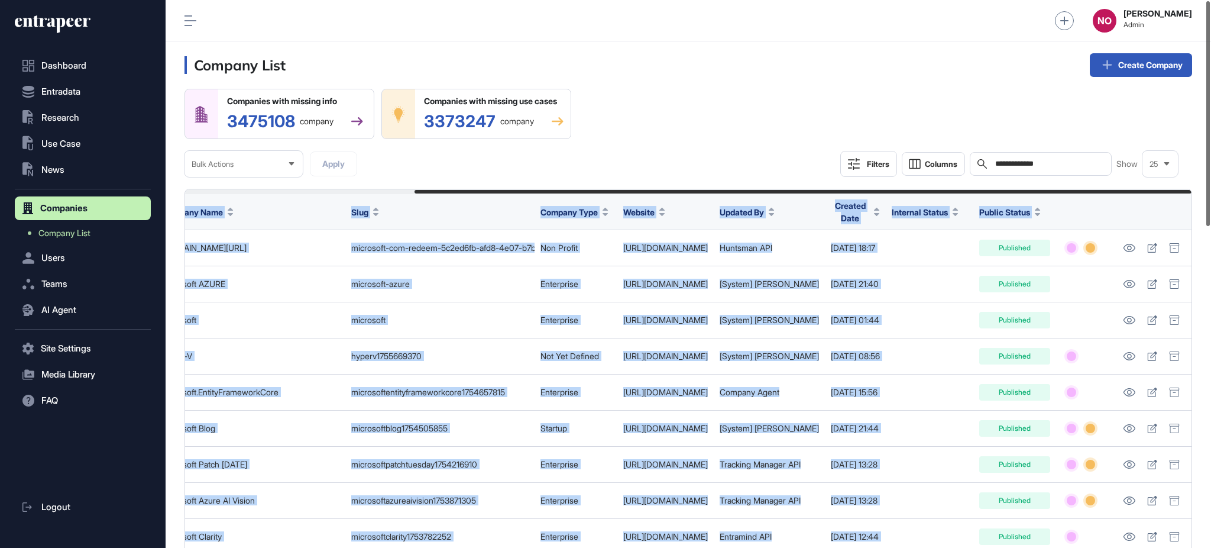
drag, startPoint x: 956, startPoint y: 190, endPoint x: 1210, endPoint y: 223, distance: 256.5
click at [1210, 223] on div "**********" at bounding box center [689, 274] width 1046 height 548
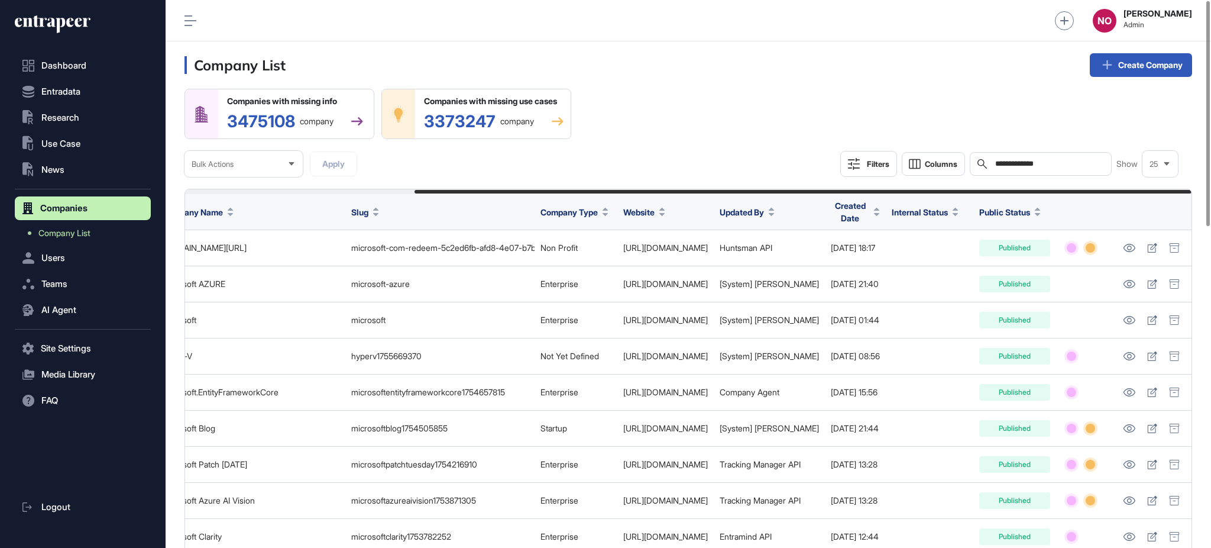
click at [1017, 102] on div "**********" at bounding box center [689, 133] width 1008 height 88
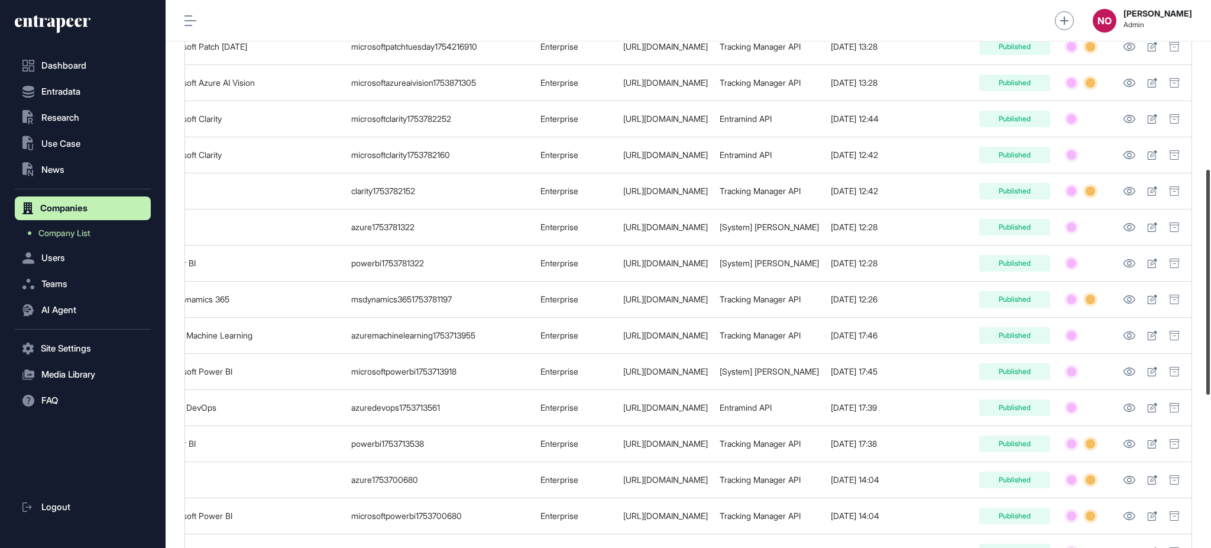
scroll to position [423, 0]
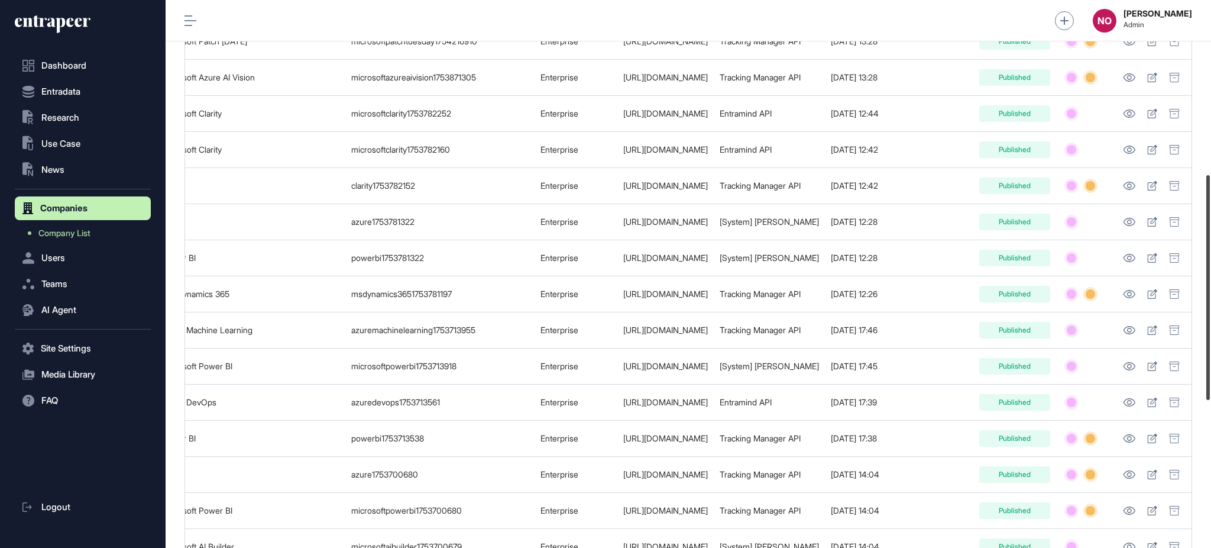
drag, startPoint x: 1210, startPoint y: 119, endPoint x: 1210, endPoint y: 286, distance: 166.8
click at [1210, 286] on div at bounding box center [1209, 287] width 4 height 225
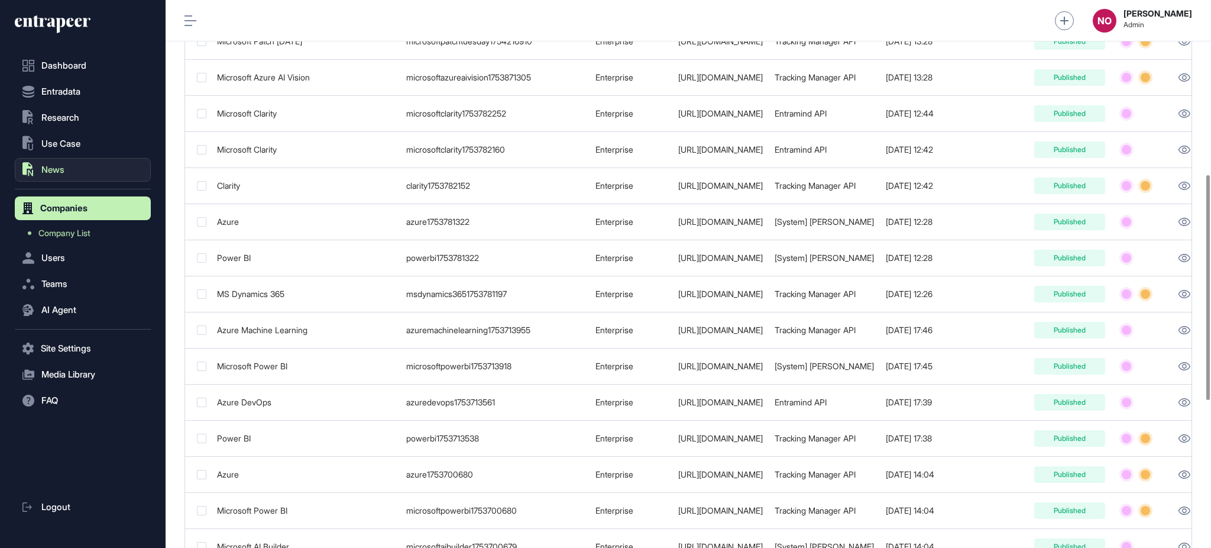
drag, startPoint x: 518, startPoint y: 189, endPoint x: 93, endPoint y: 181, distance: 424.2
click at [93, 181] on div "**********" at bounding box center [605, 274] width 1211 height 548
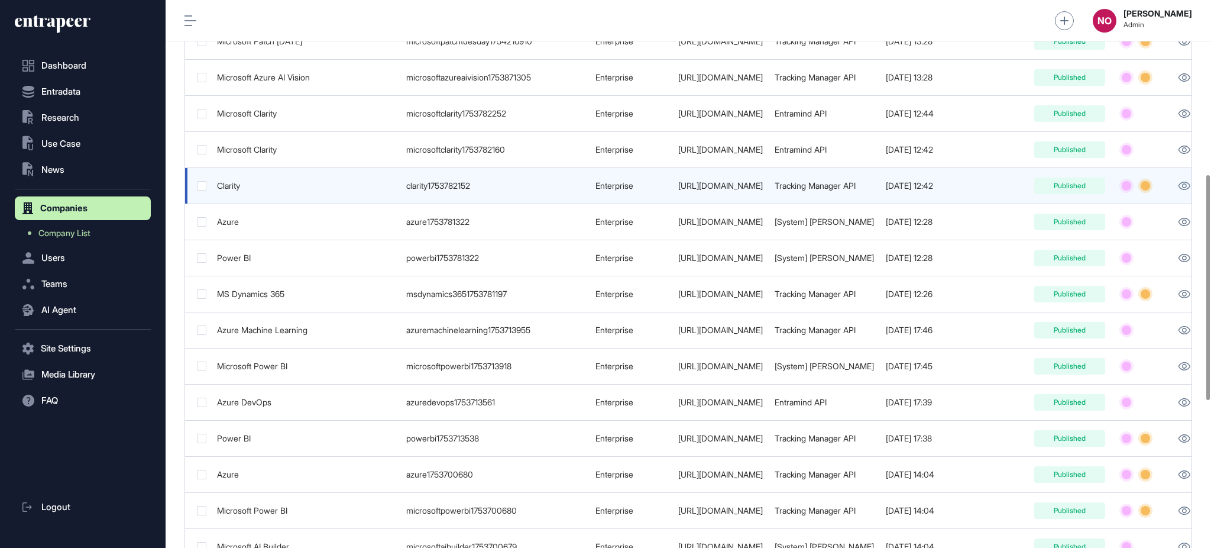
click at [330, 203] on td "Clarity" at bounding box center [305, 186] width 189 height 36
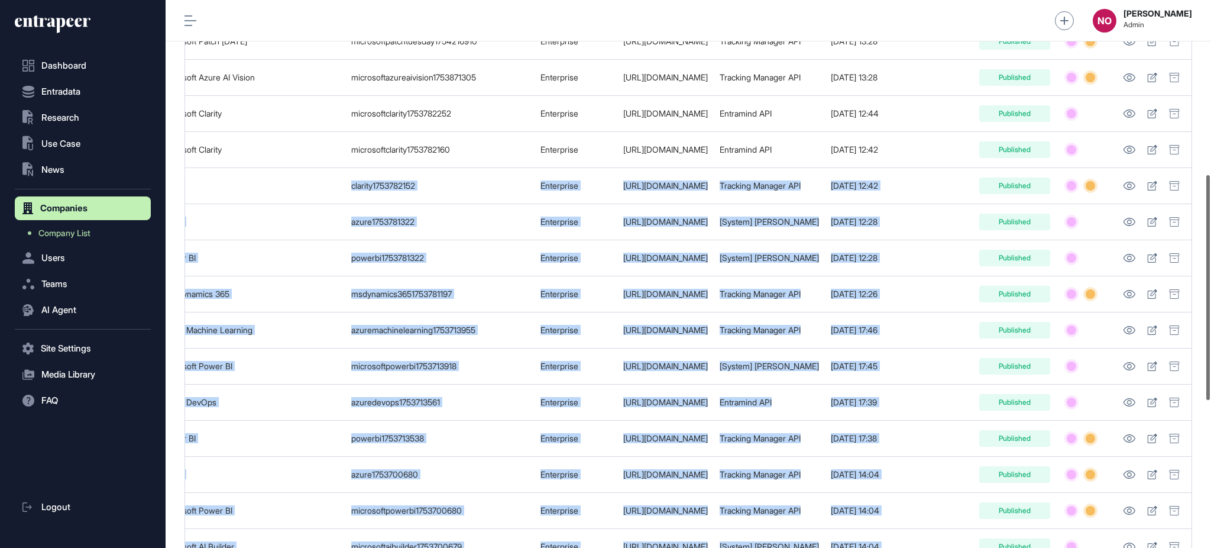
scroll to position [0, 297]
drag, startPoint x: 400, startPoint y: 180, endPoint x: 1210, endPoint y: 221, distance: 811.5
click at [1210, 221] on div "**********" at bounding box center [689, 274] width 1046 height 548
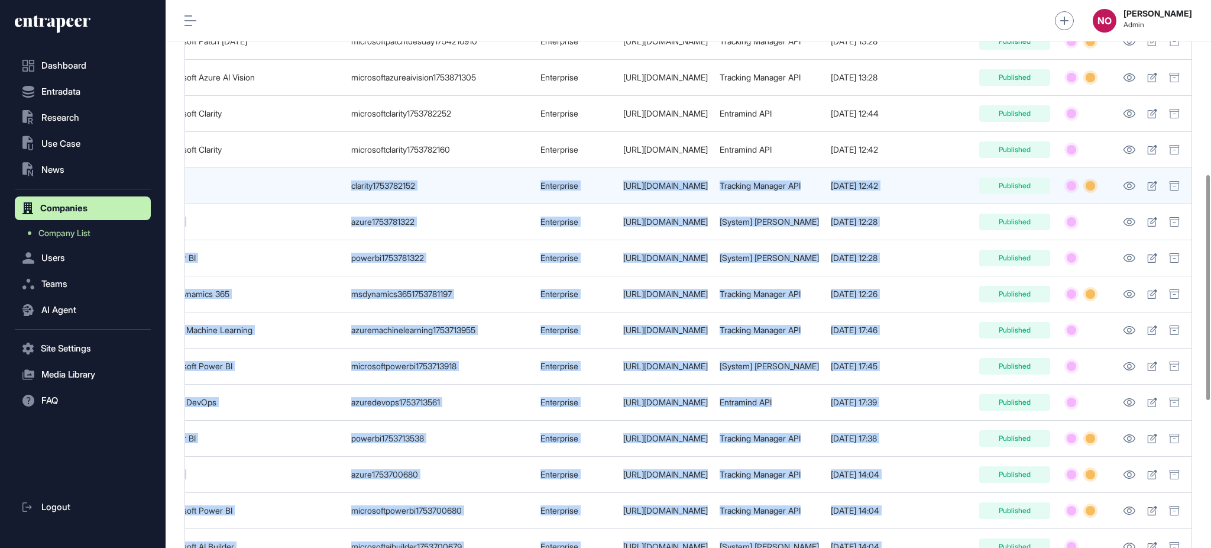
click at [934, 198] on td at bounding box center [930, 186] width 88 height 36
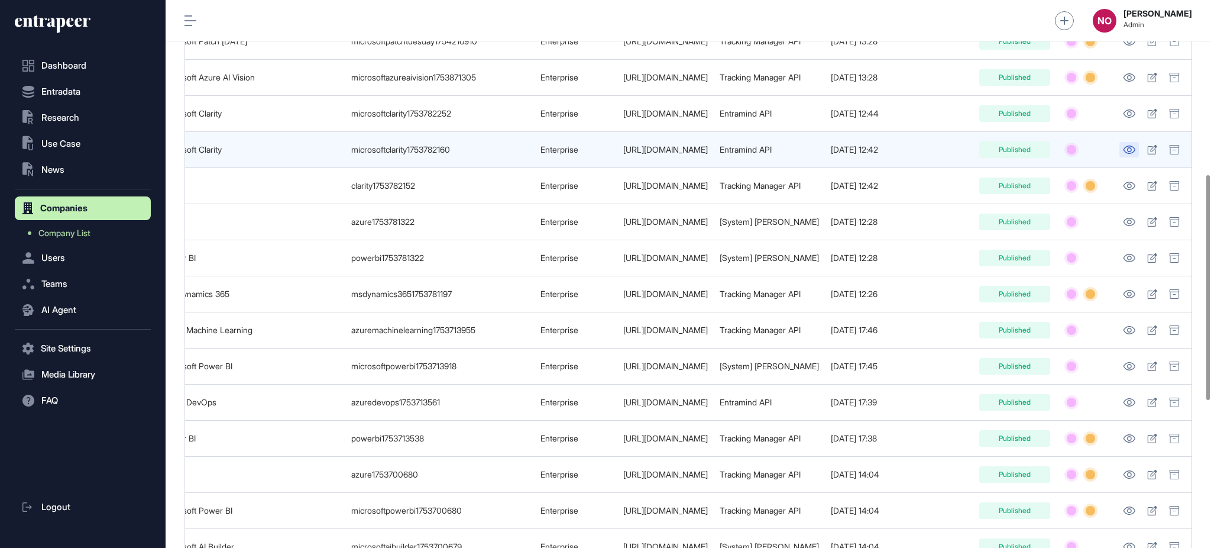
click at [1126, 151] on icon at bounding box center [1129, 150] width 12 height 8
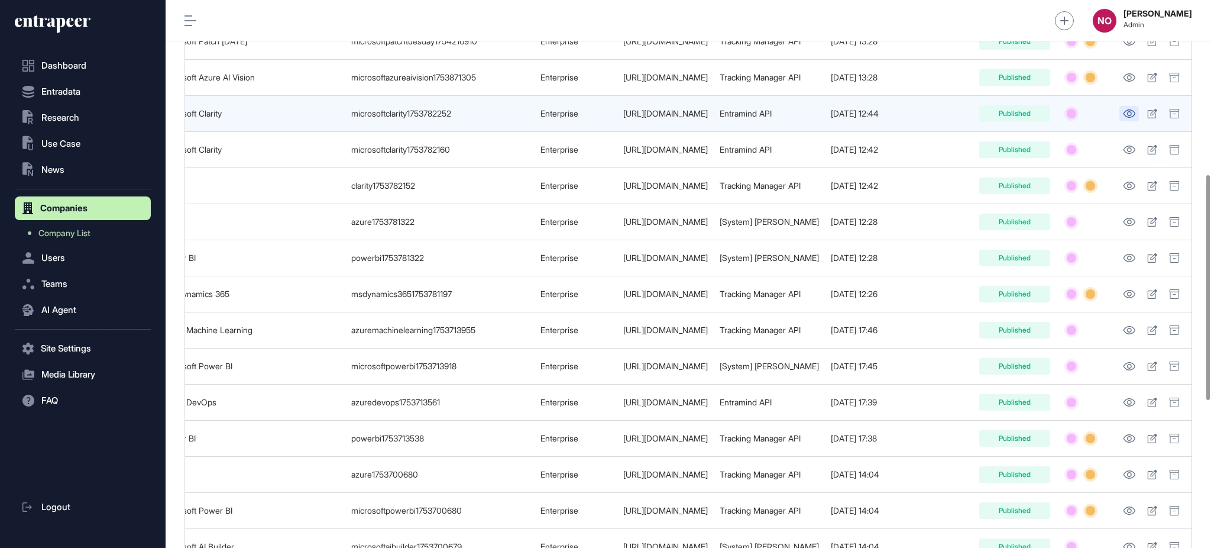
click at [1127, 116] on icon at bounding box center [1129, 113] width 12 height 8
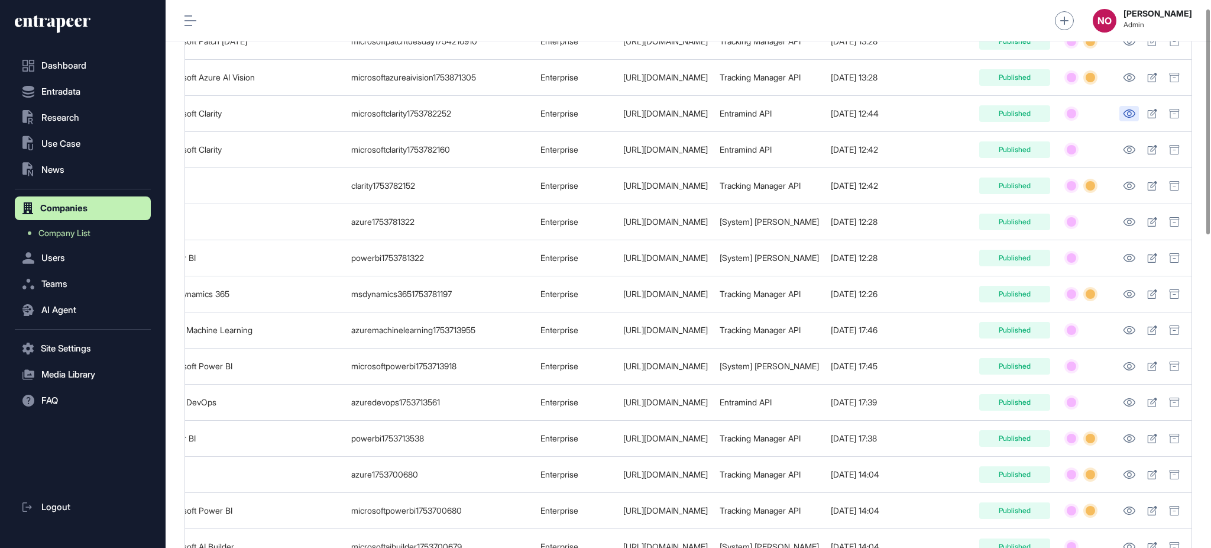
scroll to position [0, 0]
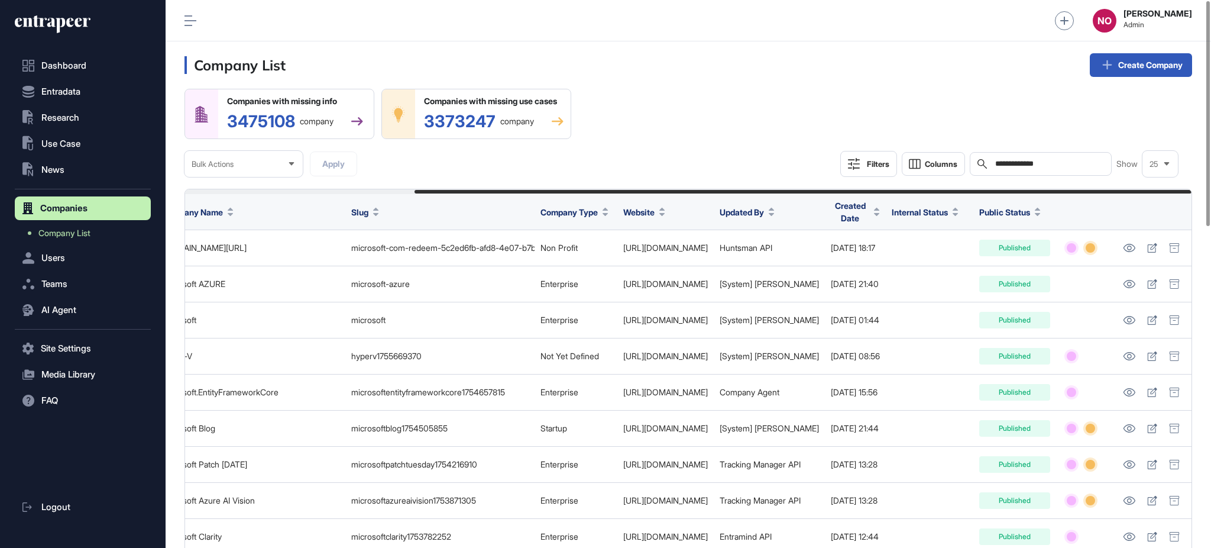
click at [1049, 166] on input "**********" at bounding box center [1049, 163] width 110 height 9
click at [1051, 166] on input "**********" at bounding box center [1049, 163] width 110 height 9
click at [1054, 166] on input "**********" at bounding box center [1049, 163] width 110 height 9
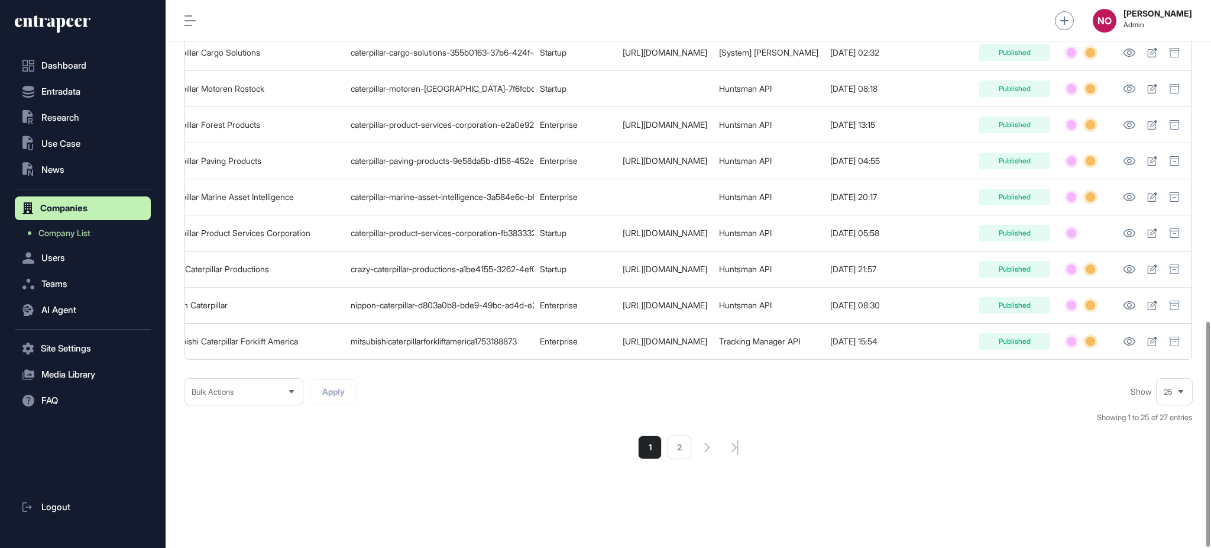
scroll to position [0, 279]
click at [1027, 405] on div "Bulk Actions Apply Show 25 Showing 1 to 25 of 27 entries 1 2" at bounding box center [689, 419] width 1008 height 80
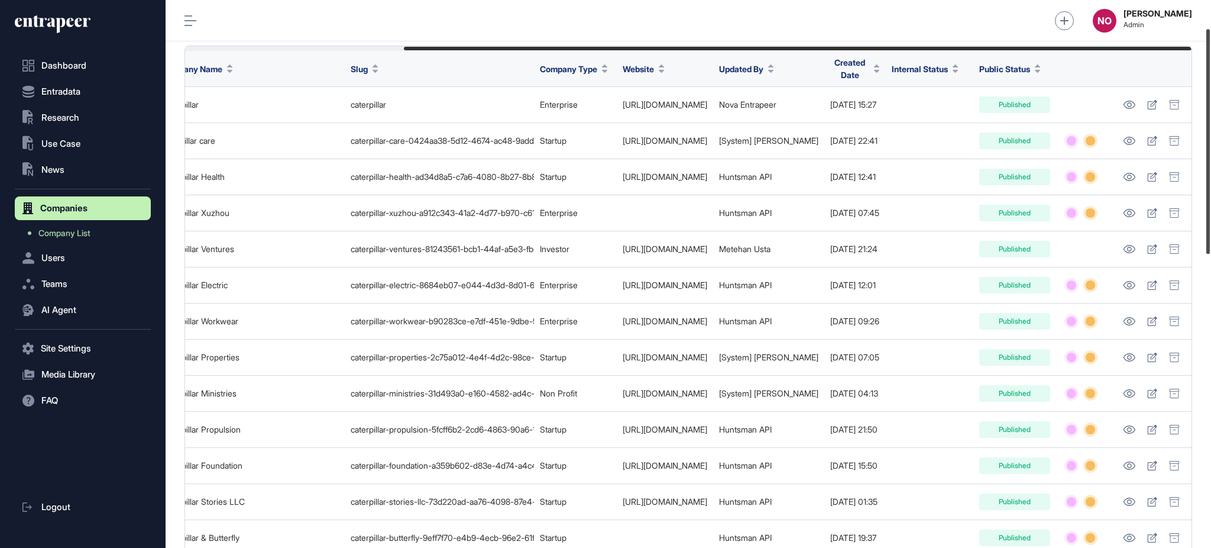
scroll to position [0, 0]
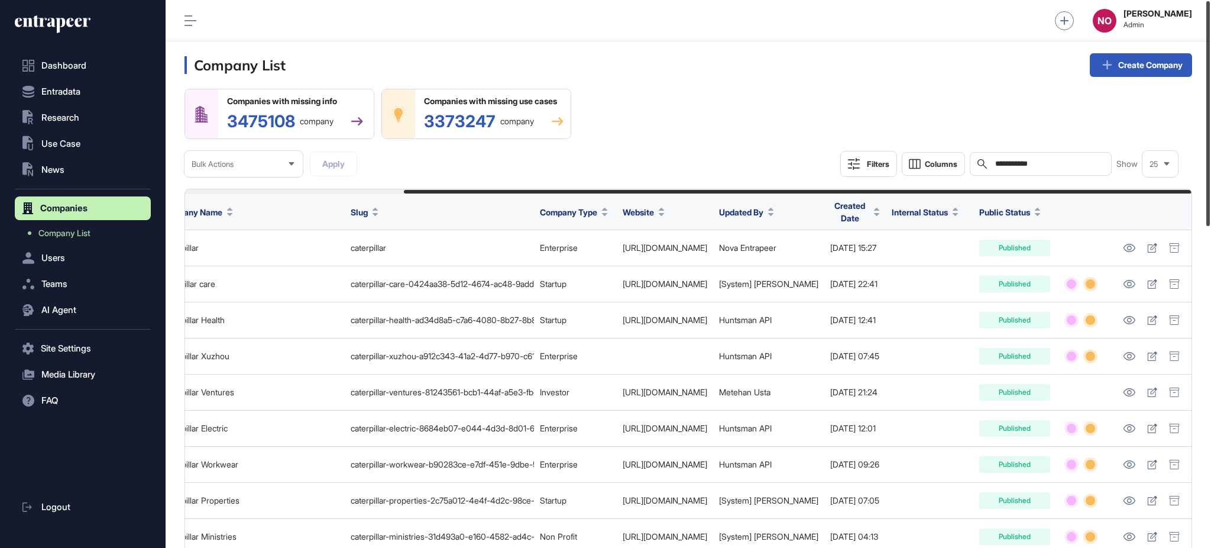
drag, startPoint x: 1210, startPoint y: 451, endPoint x: 1210, endPoint y: 99, distance: 351.4
click at [1210, 99] on div at bounding box center [1209, 113] width 4 height 225
click at [1042, 167] on input "**********" at bounding box center [1049, 163] width 110 height 9
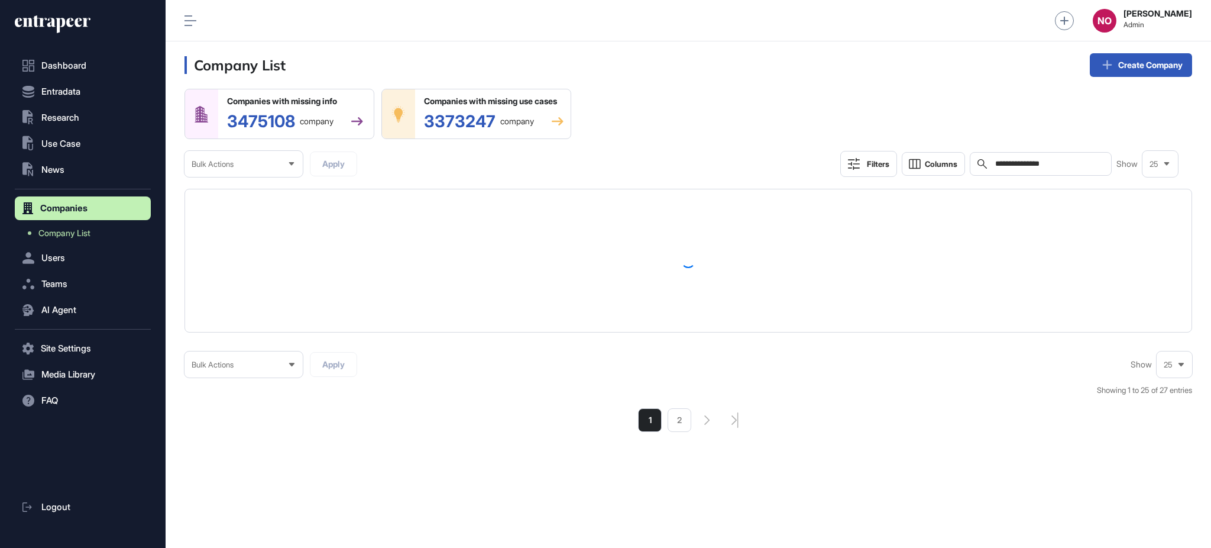
type input "**********"
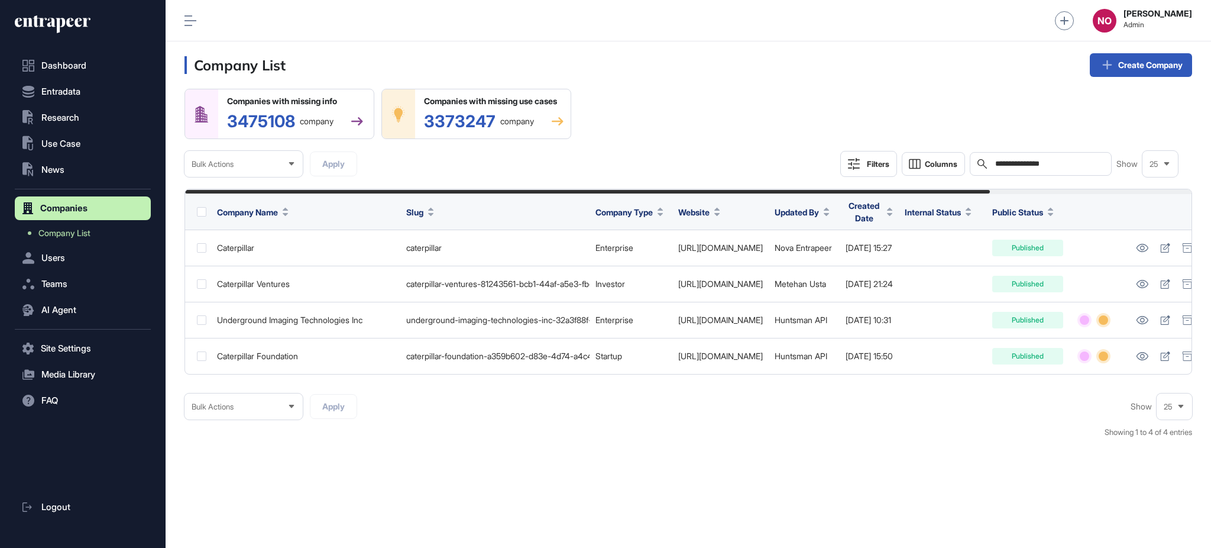
drag, startPoint x: 641, startPoint y: 383, endPoint x: 718, endPoint y: 386, distance: 76.9
click at [718, 386] on div "**********" at bounding box center [689, 269] width 1008 height 361
click at [573, 422] on div "Bulk Actions Apply Show 25 Showing 1 to 4 of 4 entries" at bounding box center [689, 421] width 1008 height 57
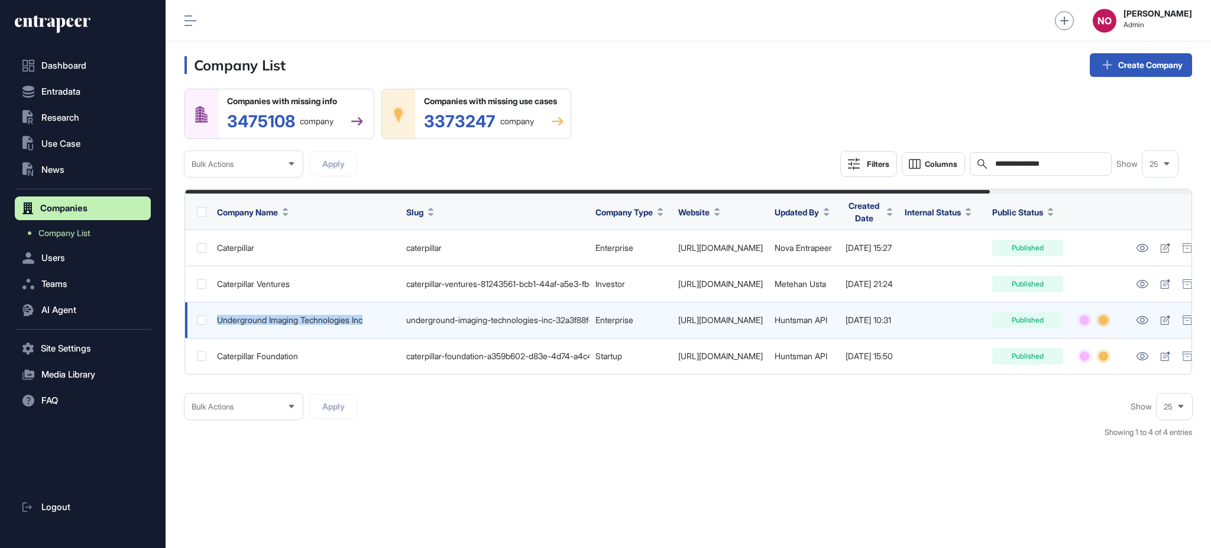
drag, startPoint x: 345, startPoint y: 328, endPoint x: 371, endPoint y: 328, distance: 26.0
click at [371, 328] on td "Underground Imaging Technologies Inc" at bounding box center [305, 320] width 189 height 36
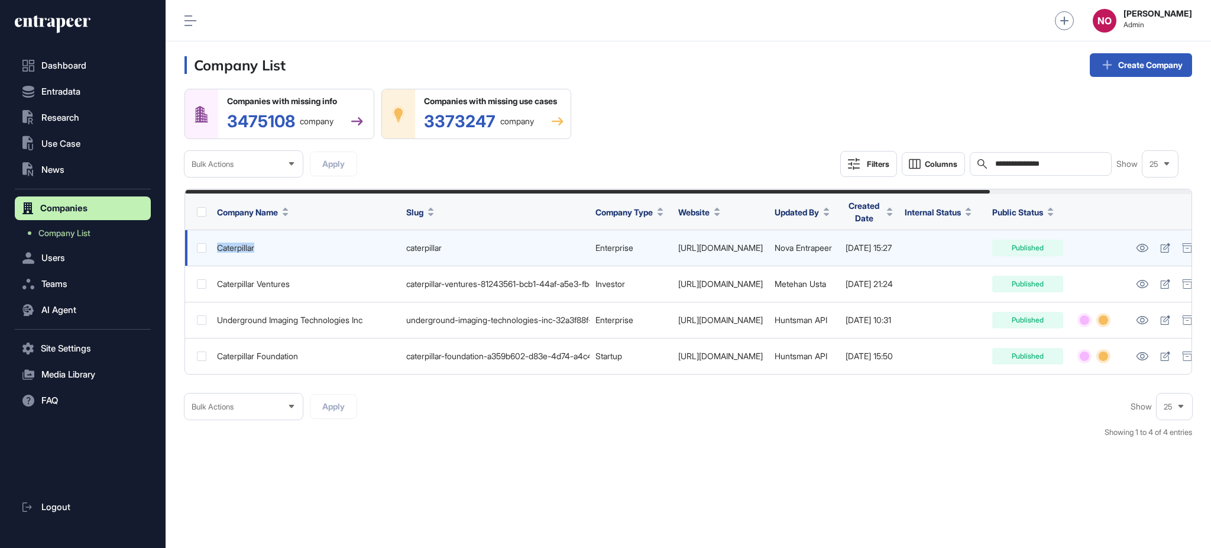
drag, startPoint x: 223, startPoint y: 247, endPoint x: 299, endPoint y: 243, distance: 76.4
click at [299, 243] on div "Caterpillar" at bounding box center [305, 247] width 177 height 9
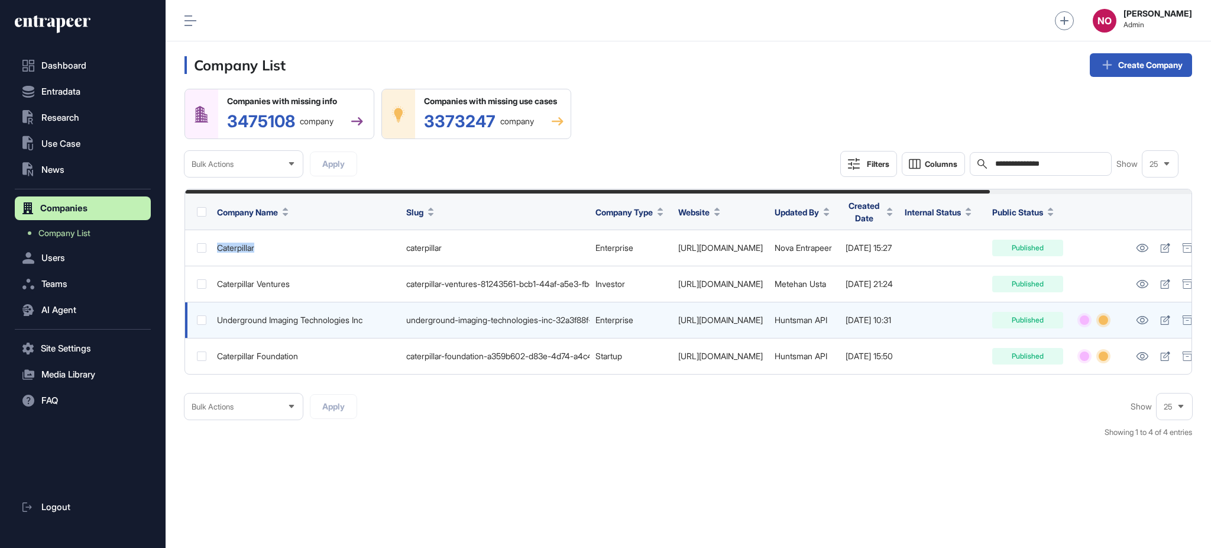
drag, startPoint x: 824, startPoint y: 322, endPoint x: 683, endPoint y: 322, distance: 140.8
click at [683, 322] on td "https://www.caterpillar.com/" at bounding box center [721, 320] width 96 height 36
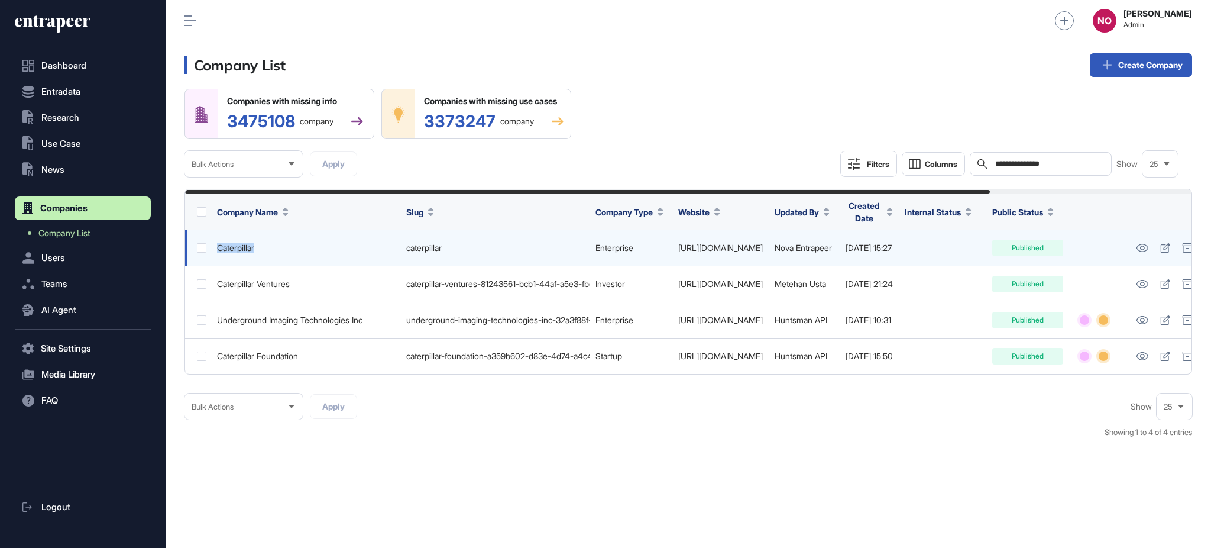
drag, startPoint x: 795, startPoint y: 253, endPoint x: 673, endPoint y: 253, distance: 121.9
click at [673, 253] on td "https://www.caterpillar.com/" at bounding box center [721, 248] width 96 height 36
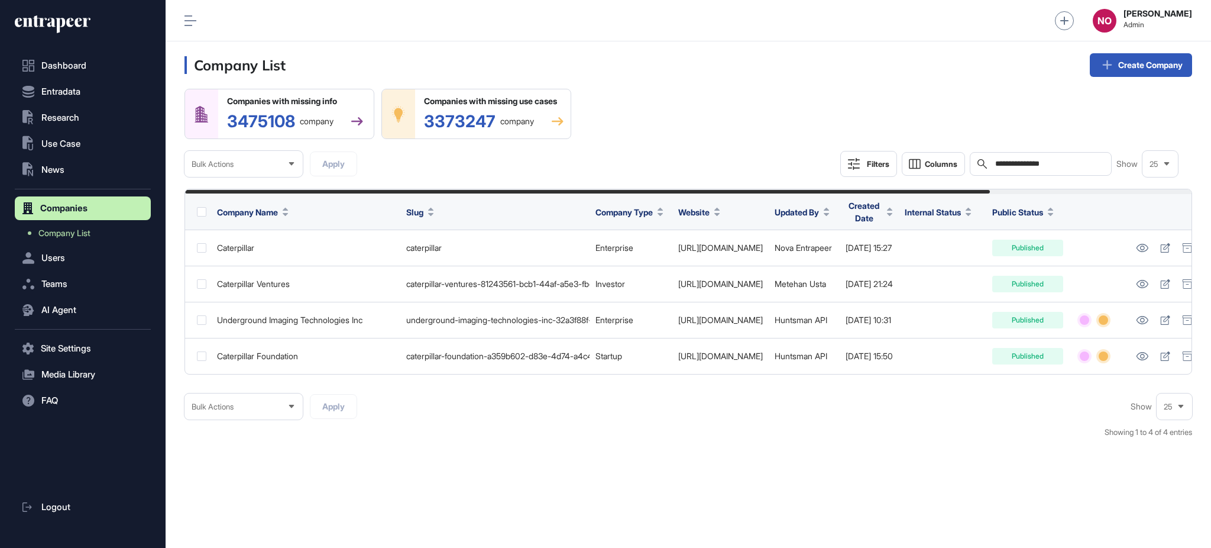
click at [644, 413] on div "Bulk Actions Apply Show 25 Showing 1 to 4 of 4 entries" at bounding box center [689, 421] width 1008 height 57
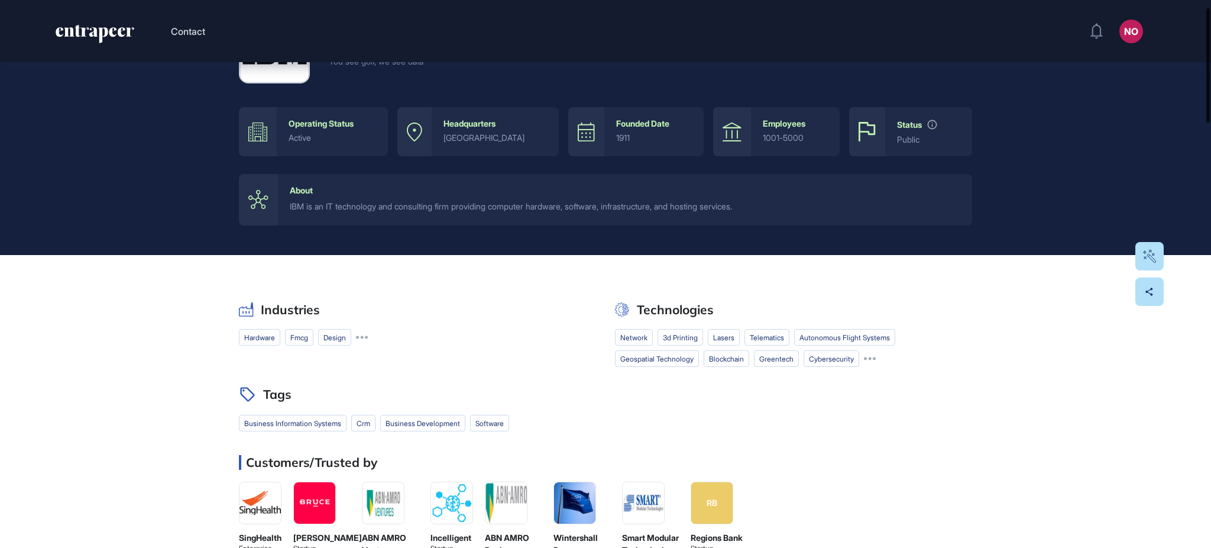
scroll to position [34, 0]
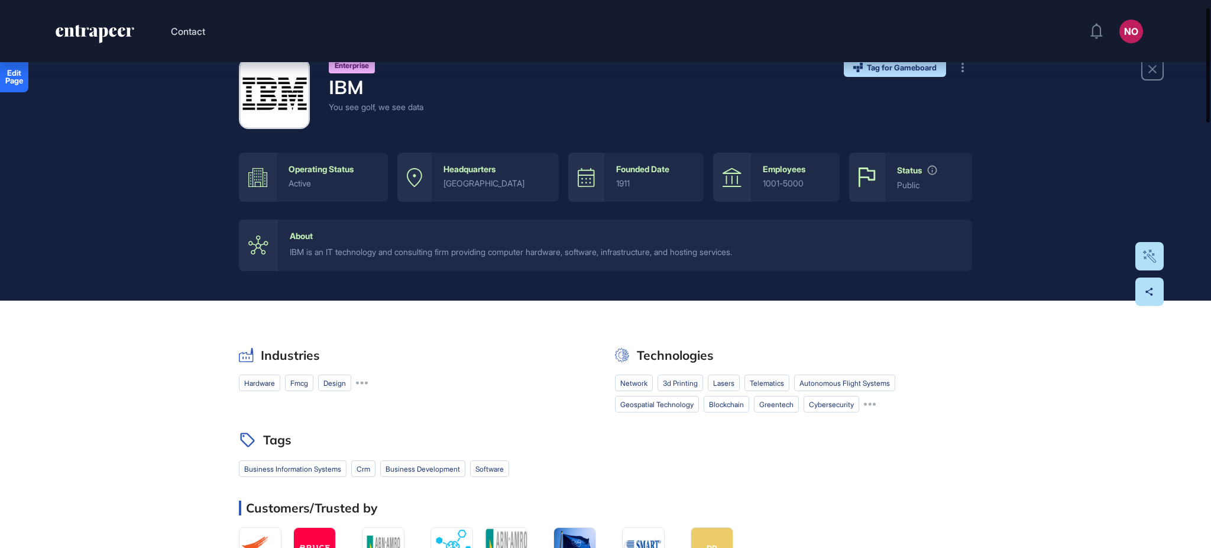
drag, startPoint x: 1210, startPoint y: 56, endPoint x: 1210, endPoint y: 63, distance: 6.5
click at [1210, 63] on div at bounding box center [1209, 65] width 4 height 114
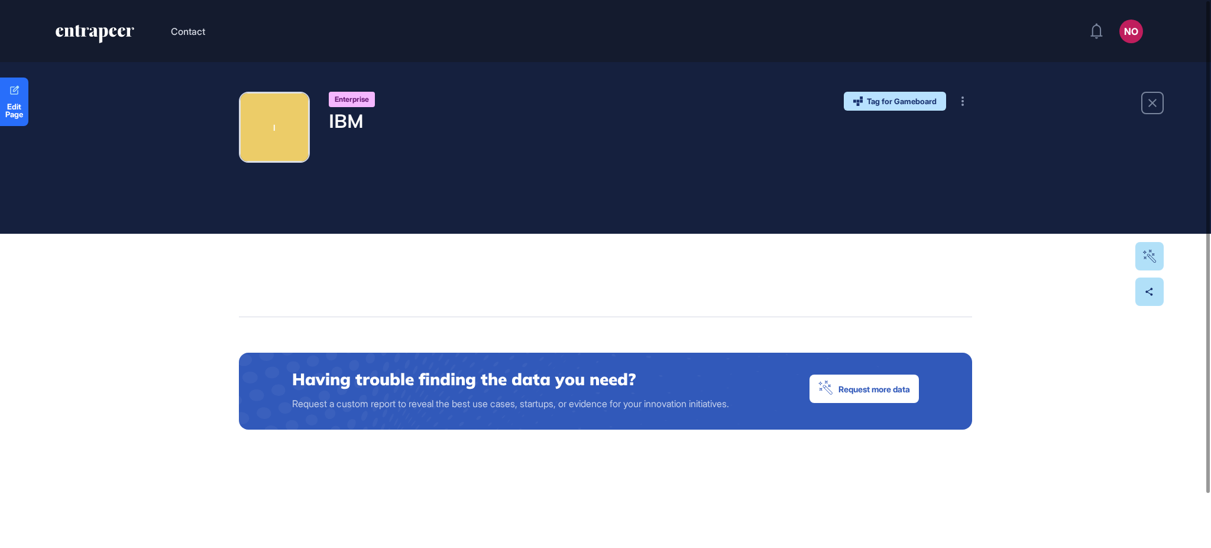
scroll to position [60, 0]
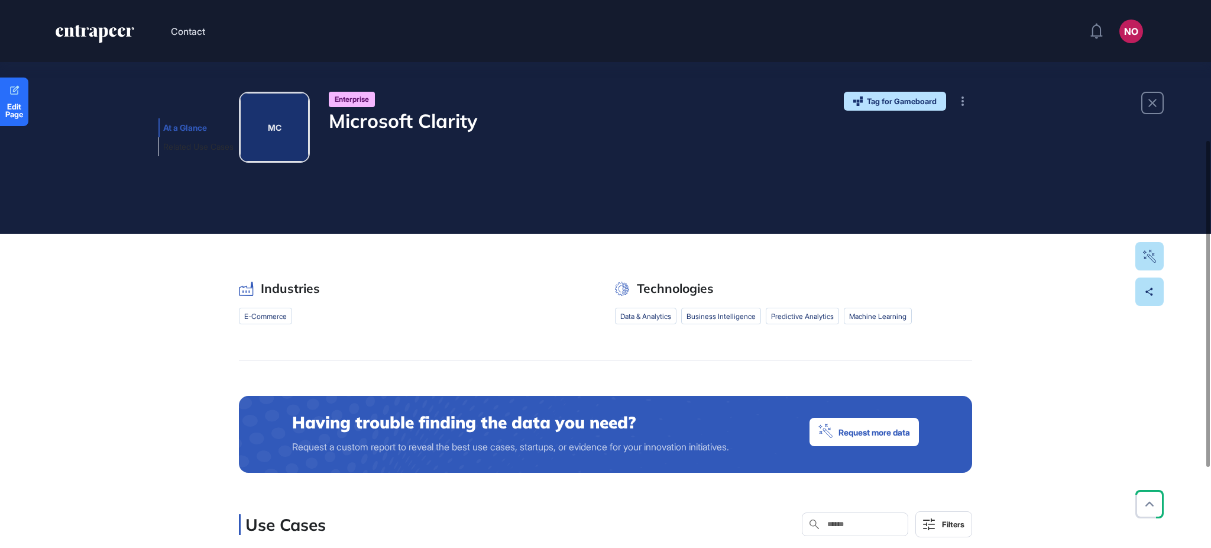
scroll to position [369, 0]
